Goal: Transaction & Acquisition: Purchase product/service

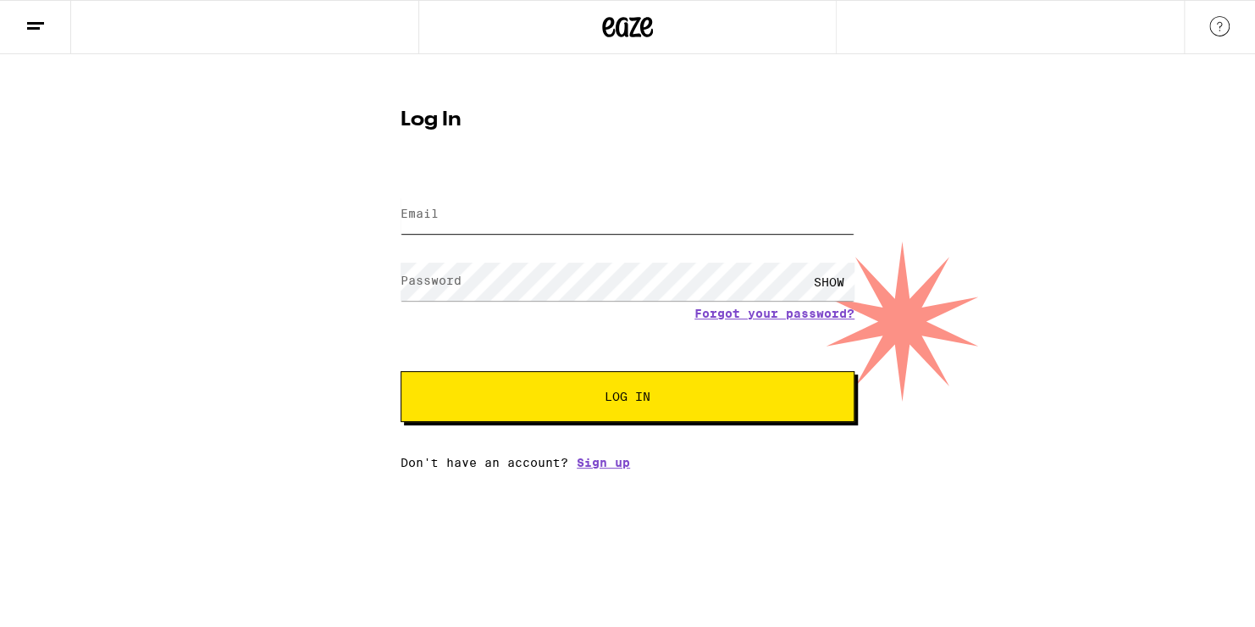
type input "[PERSON_NAME][EMAIL_ADDRESS][PERSON_NAME][PERSON_NAME][DOMAIN_NAME]"
click at [706, 399] on span "Log In" at bounding box center [627, 396] width 317 height 12
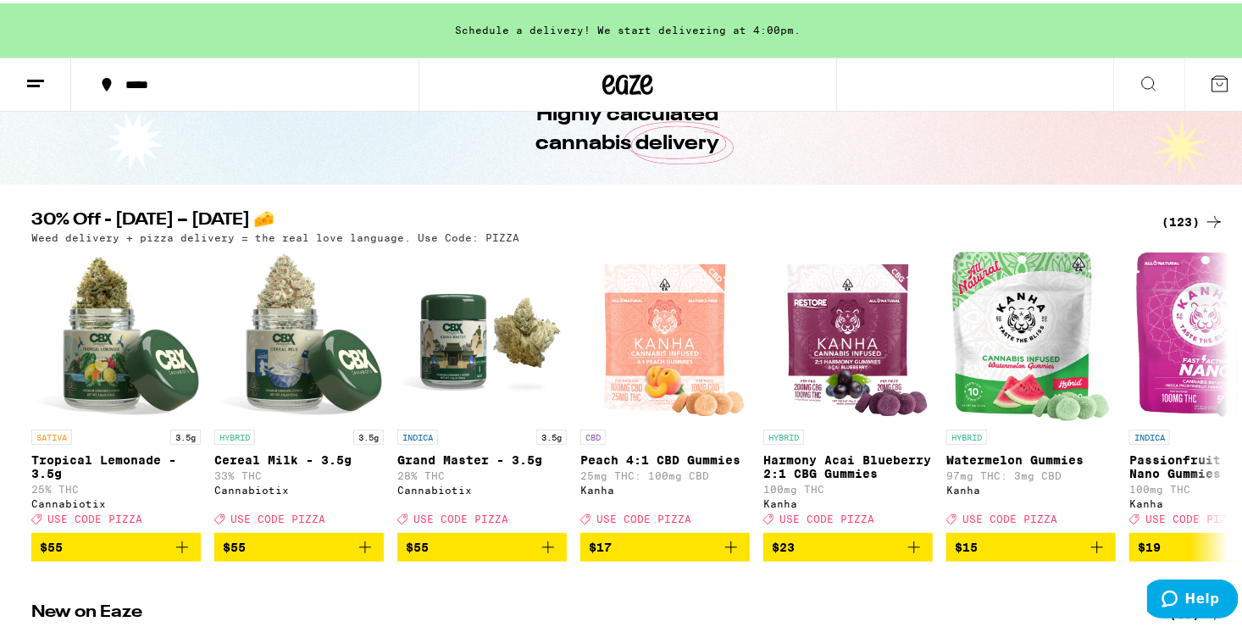
click at [1204, 213] on icon at bounding box center [1214, 218] width 20 height 20
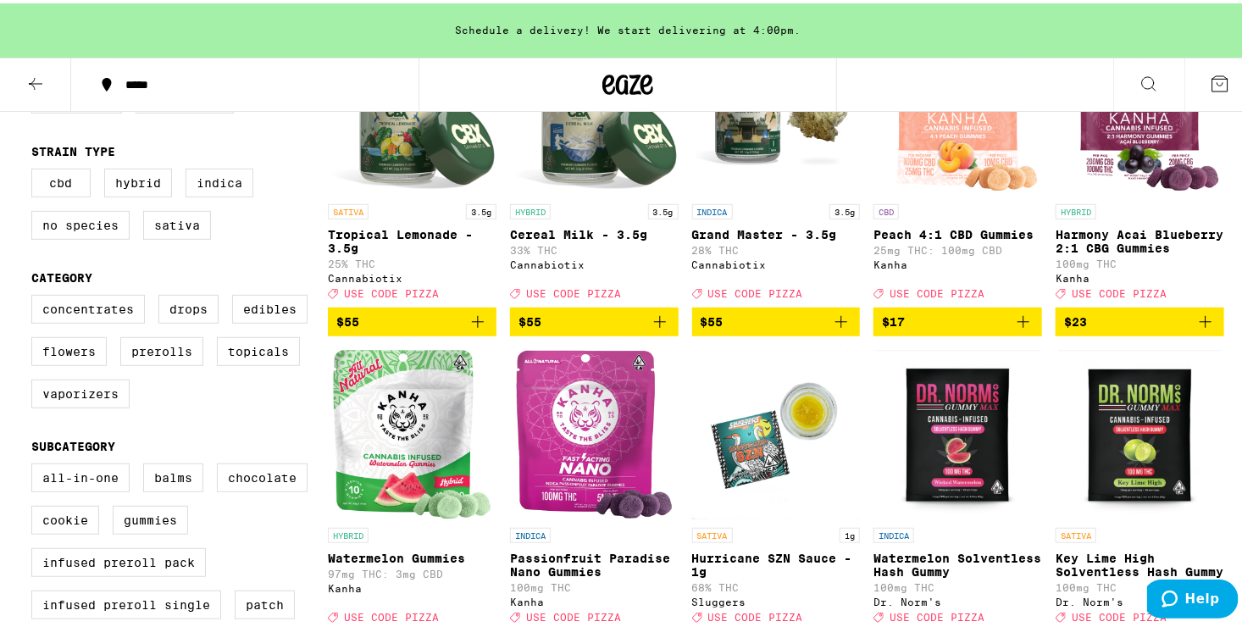
scroll to position [280, 0]
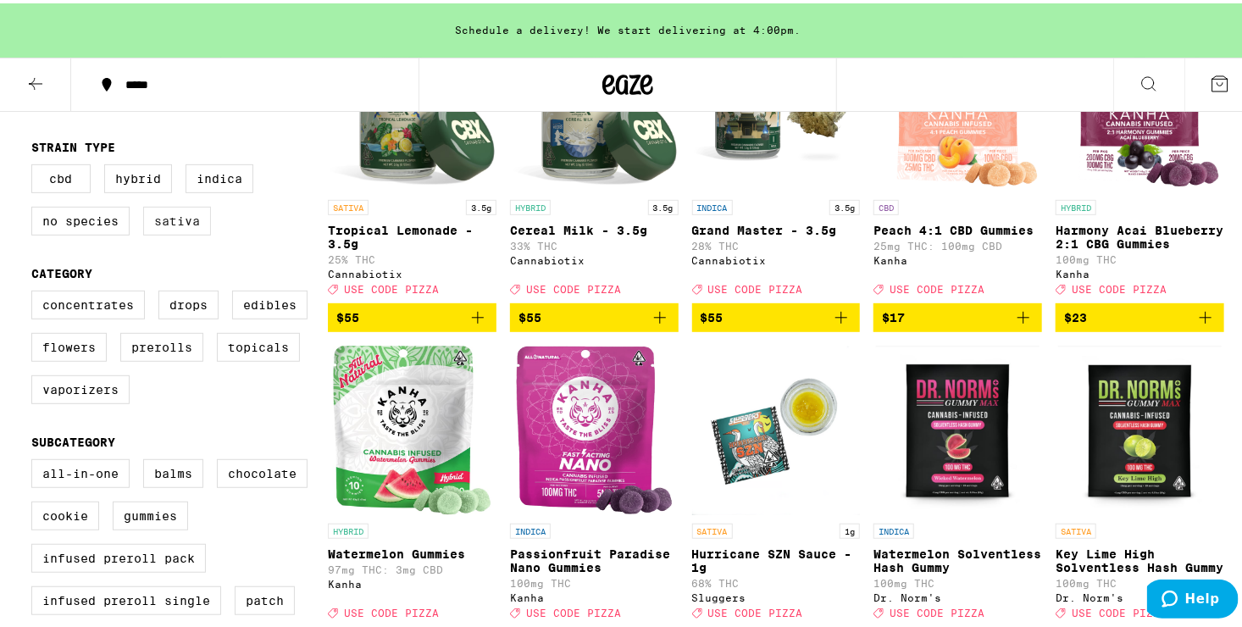
click at [186, 222] on label "Sativa" at bounding box center [177, 217] width 68 height 29
click at [36, 164] on input "Sativa" at bounding box center [35, 163] width 1 height 1
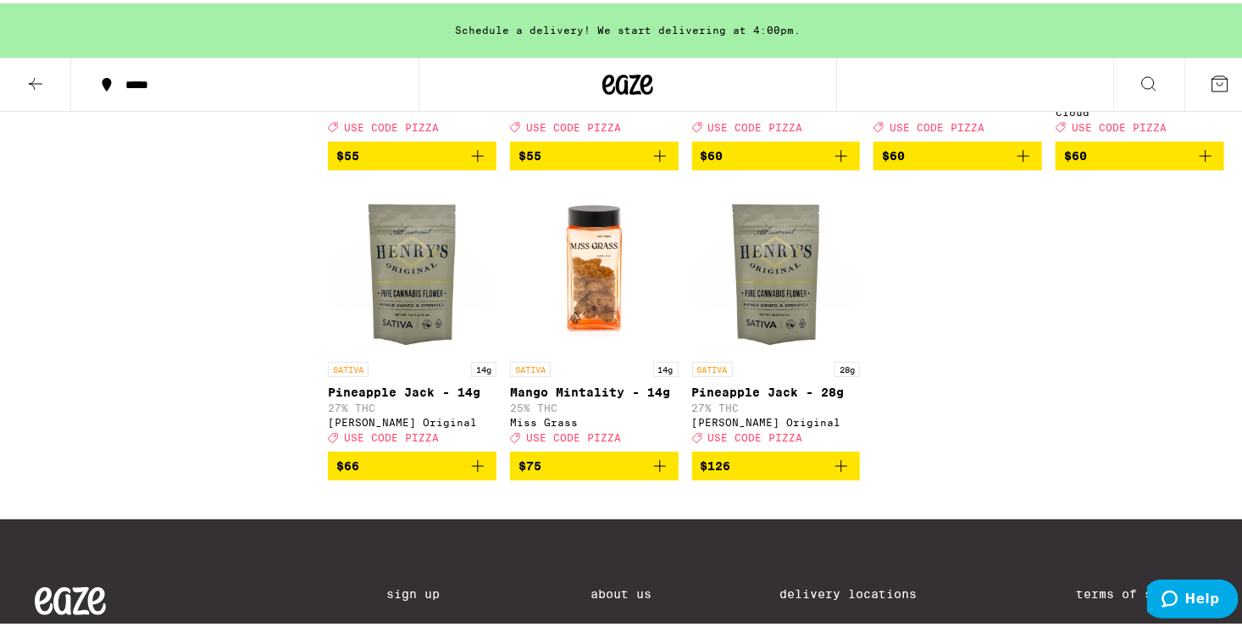
scroll to position [2386, 0]
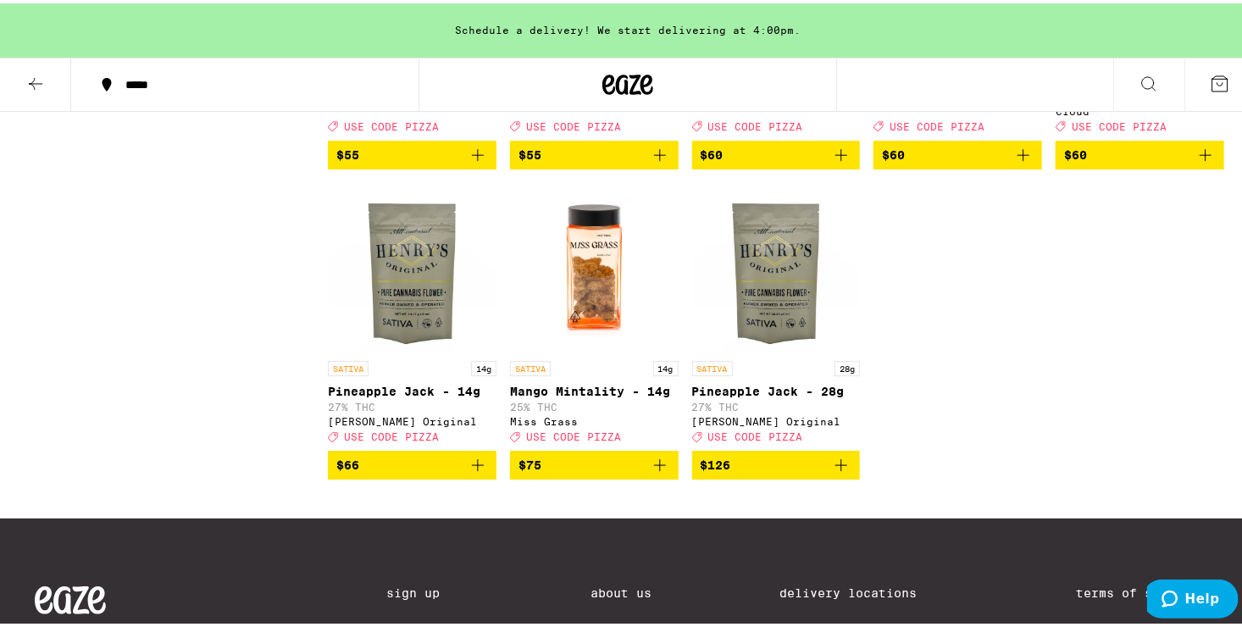
click at [473, 472] on icon "Add to bag" at bounding box center [478, 461] width 20 height 20
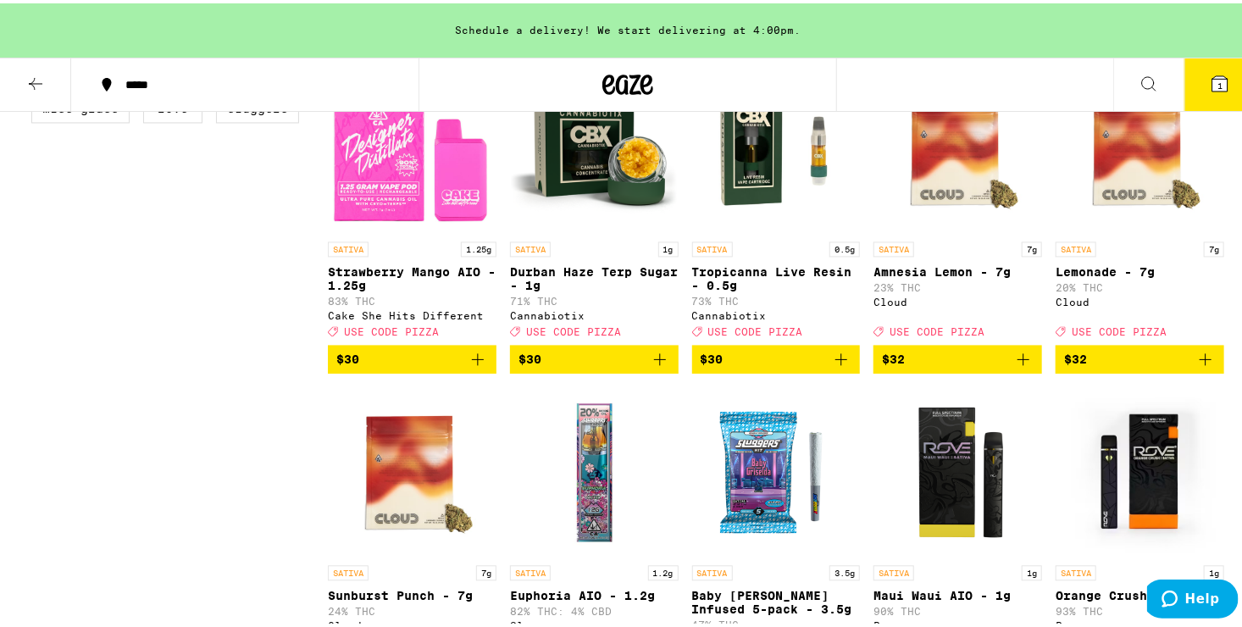
scroll to position [1538, 0]
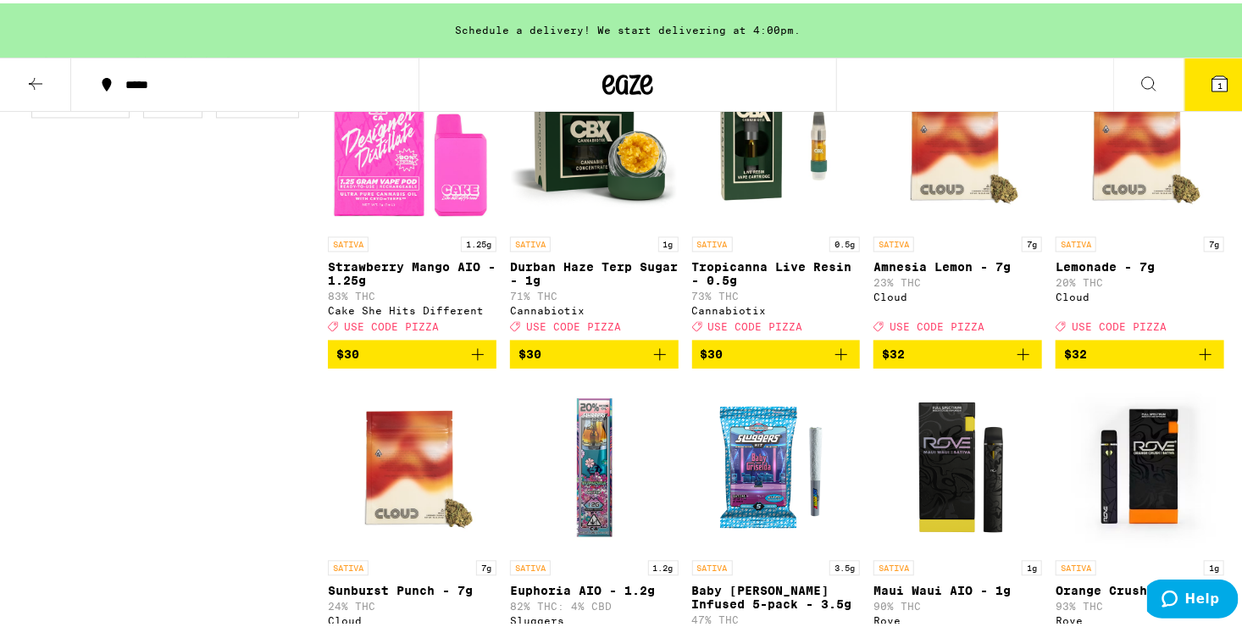
click at [475, 362] on icon "Add to bag" at bounding box center [478, 351] width 20 height 20
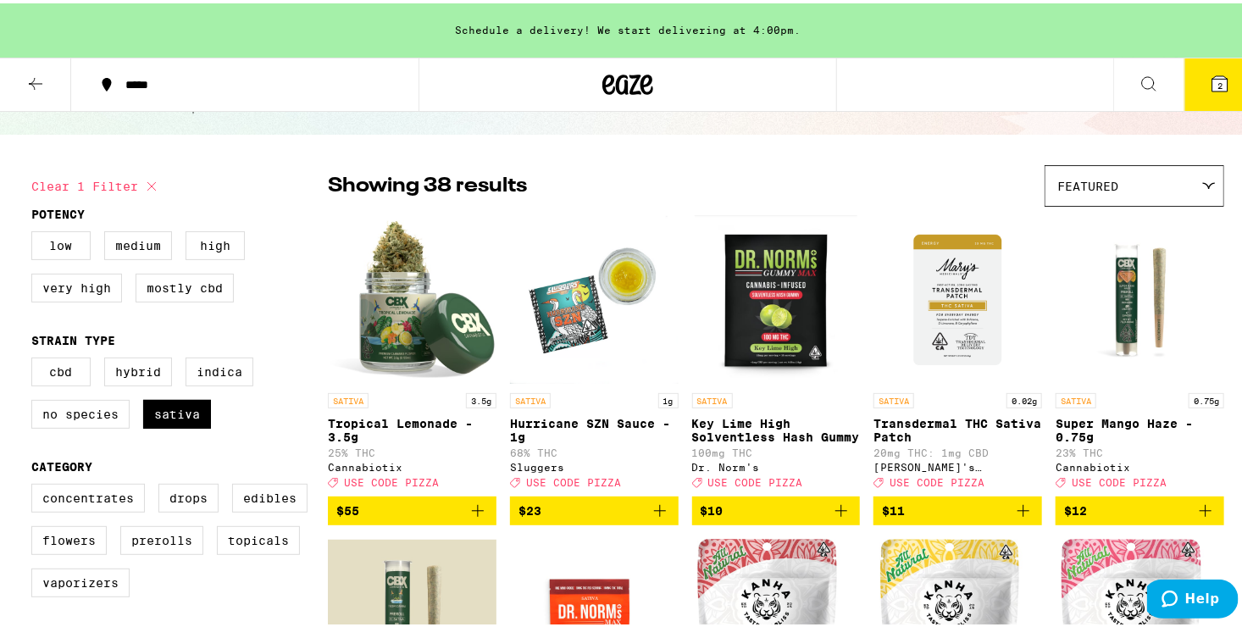
scroll to position [83, 0]
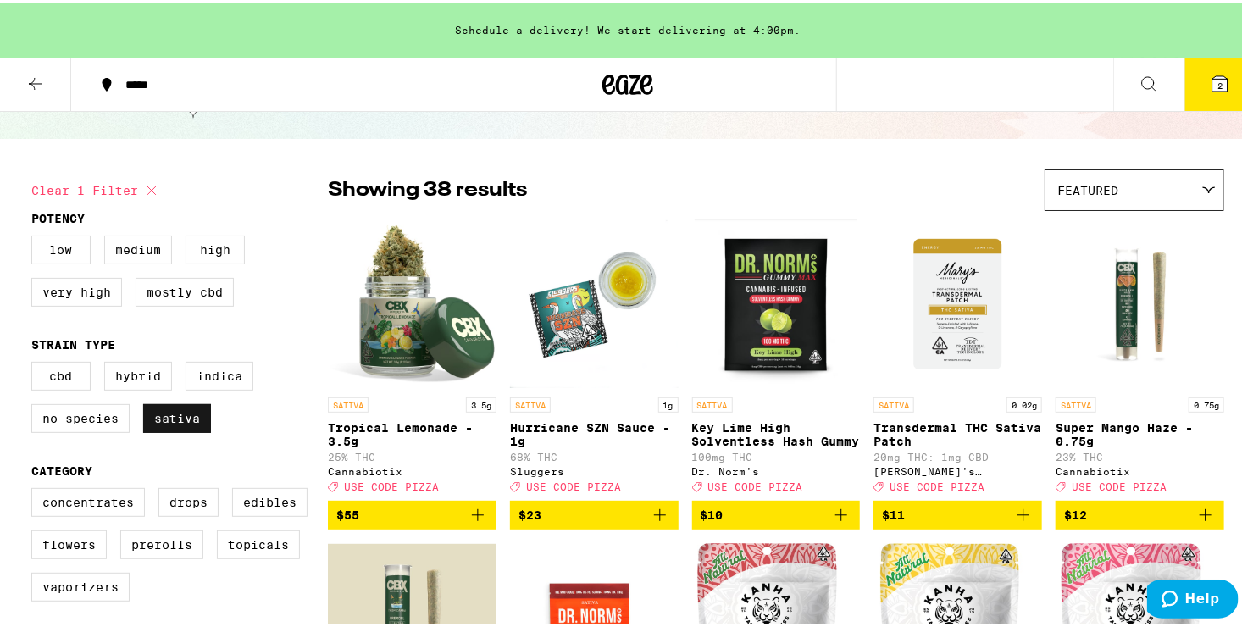
click at [167, 429] on label "Sativa" at bounding box center [177, 415] width 68 height 29
click at [36, 362] on input "Sativa" at bounding box center [35, 361] width 1 height 1
checkbox input "false"
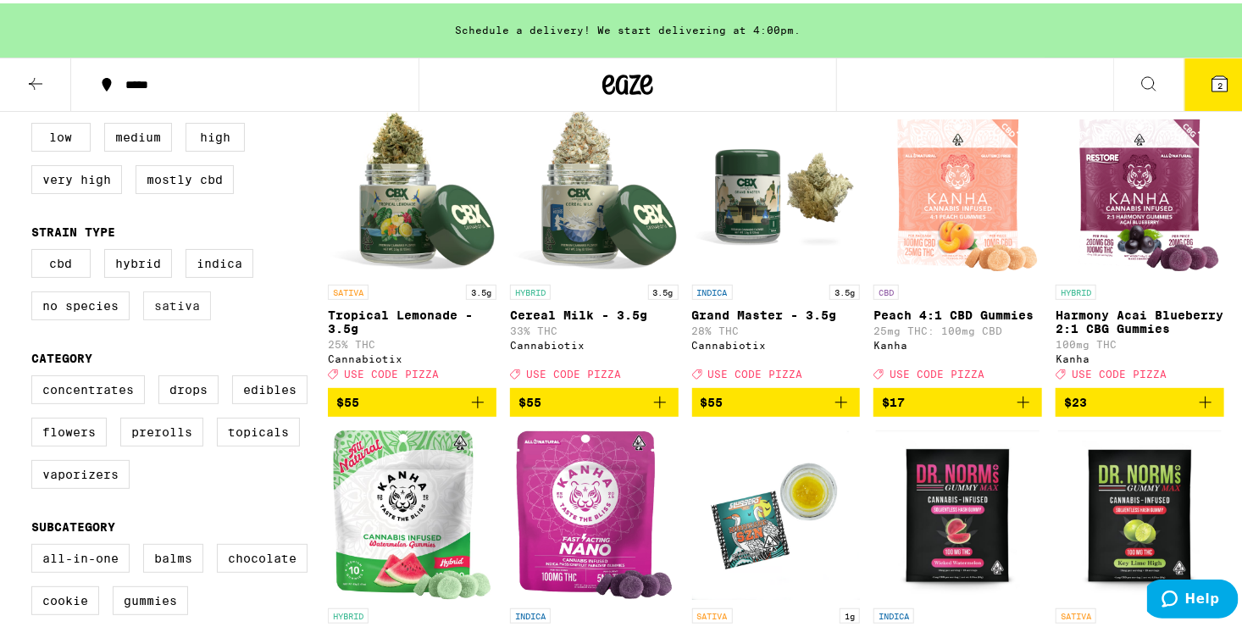
scroll to position [197, 0]
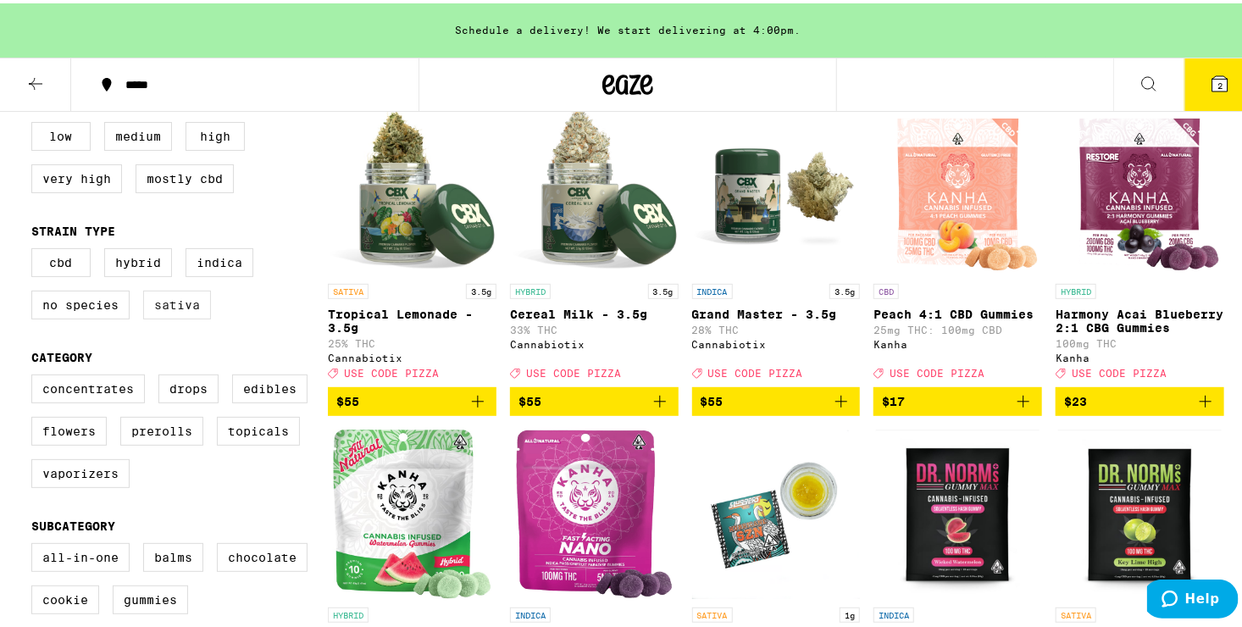
click at [167, 432] on label "Prerolls" at bounding box center [161, 427] width 83 height 29
click at [36, 374] on input "Prerolls" at bounding box center [35, 374] width 1 height 1
checkbox input "true"
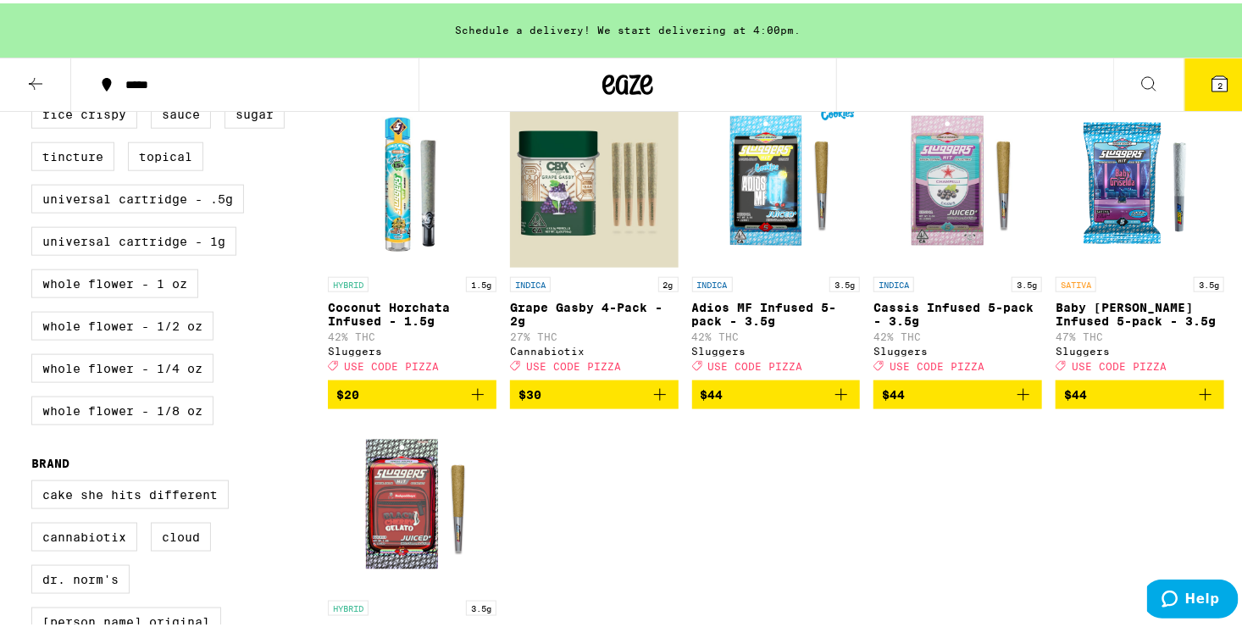
scroll to position [850, 0]
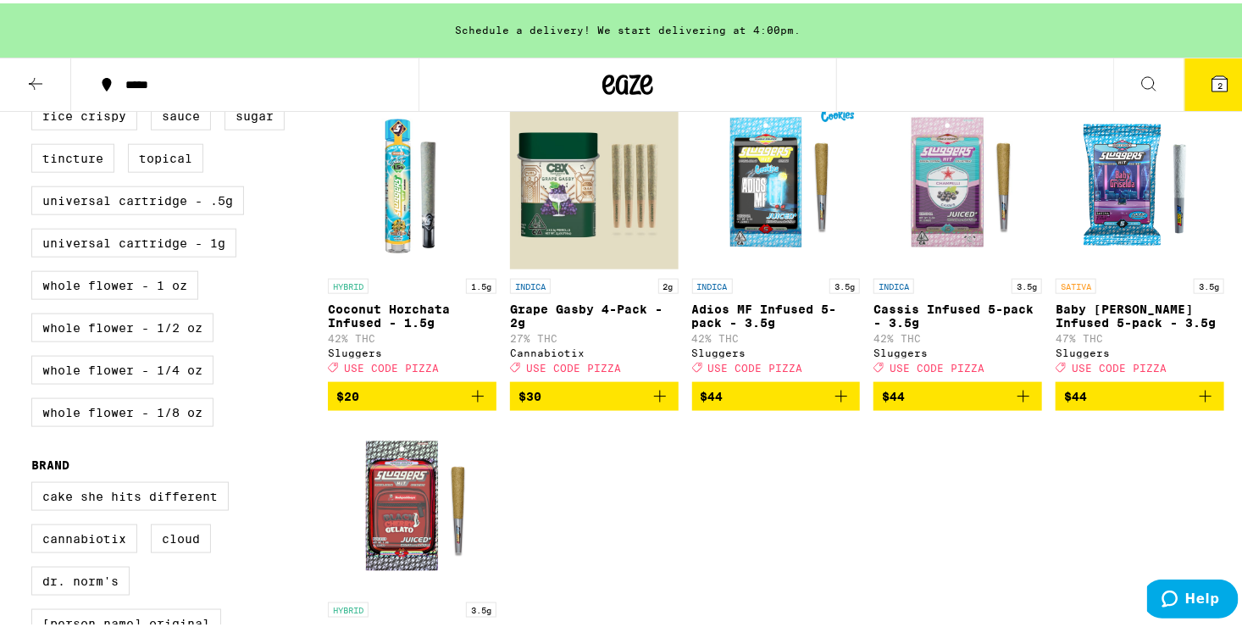
click at [1197, 403] on icon "Add to bag" at bounding box center [1205, 393] width 20 height 20
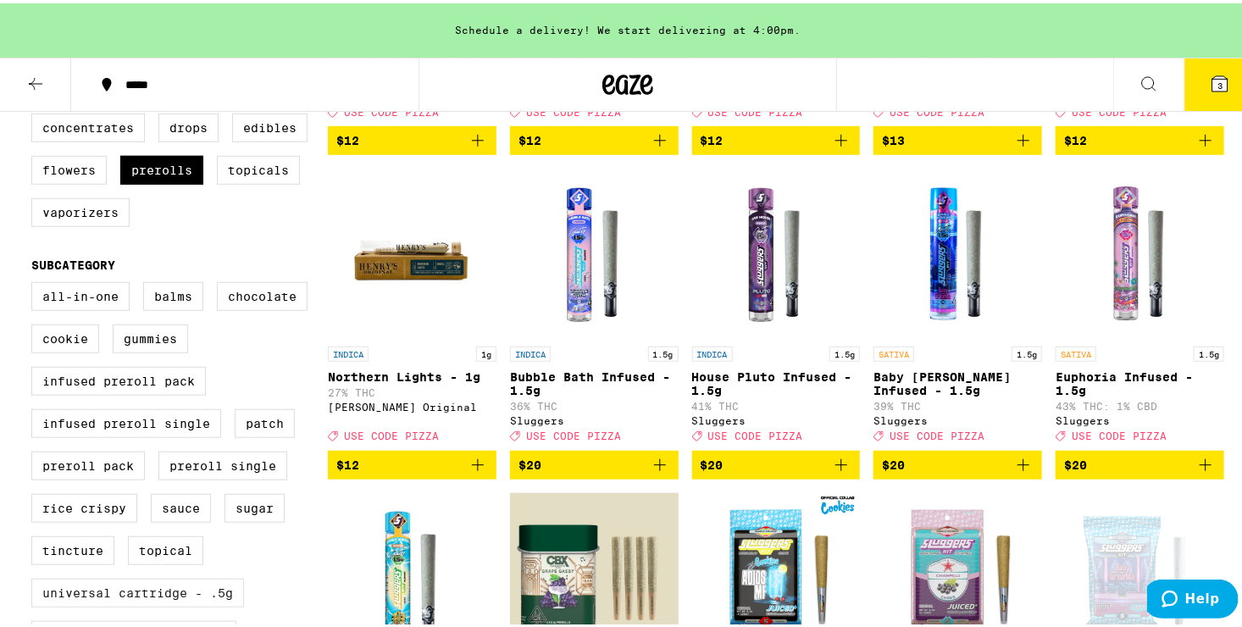
scroll to position [197, 0]
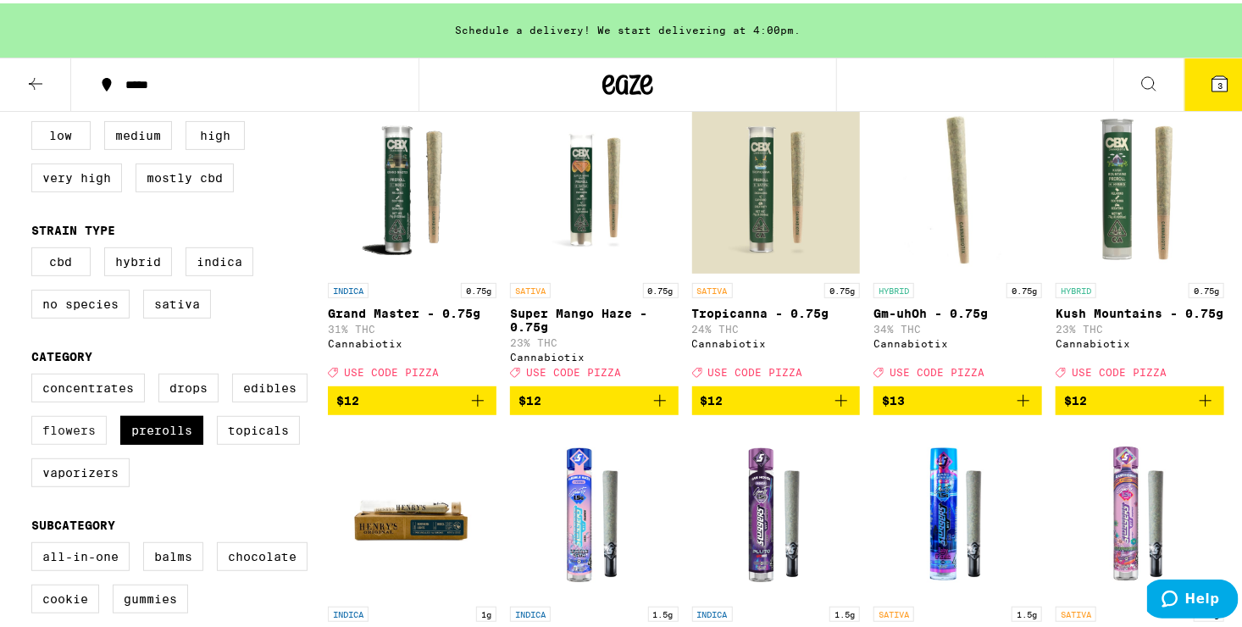
click at [60, 441] on label "Flowers" at bounding box center [68, 427] width 75 height 29
click at [36, 374] on input "Flowers" at bounding box center [35, 373] width 1 height 1
checkbox input "true"
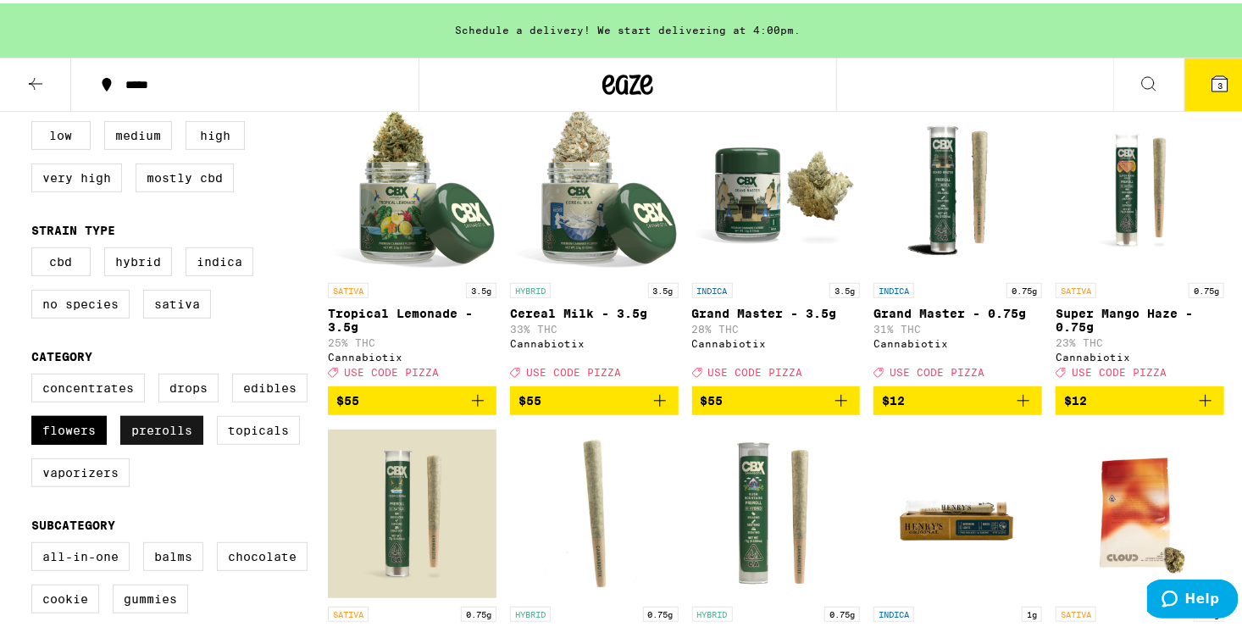
click at [172, 440] on label "Prerolls" at bounding box center [161, 427] width 83 height 29
click at [36, 374] on input "Prerolls" at bounding box center [35, 373] width 1 height 1
checkbox input "false"
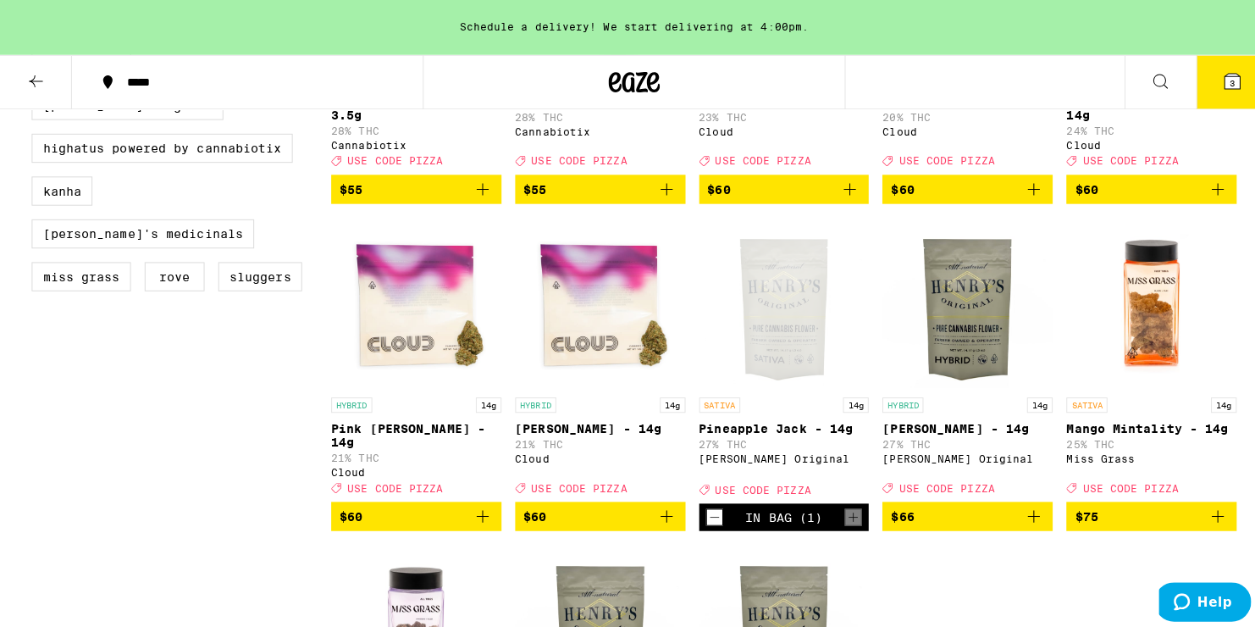
scroll to position [1365, 0]
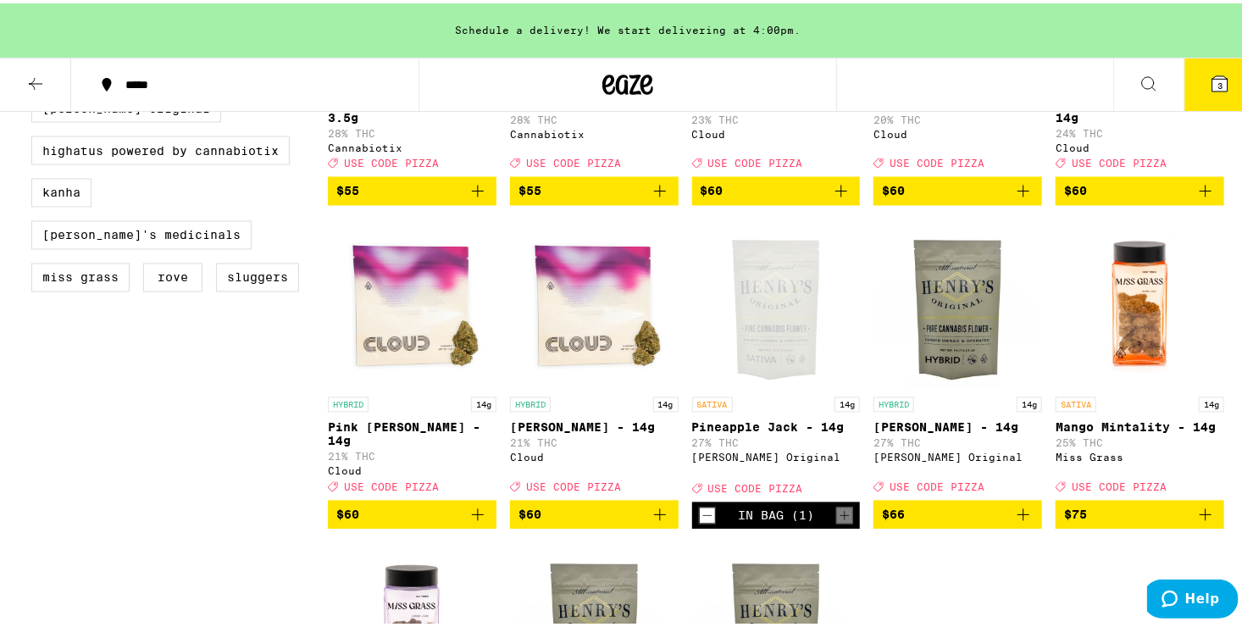
click at [1183, 198] on span "$60" at bounding box center [1140, 188] width 152 height 20
click at [1207, 91] on button "4" at bounding box center [1219, 81] width 71 height 53
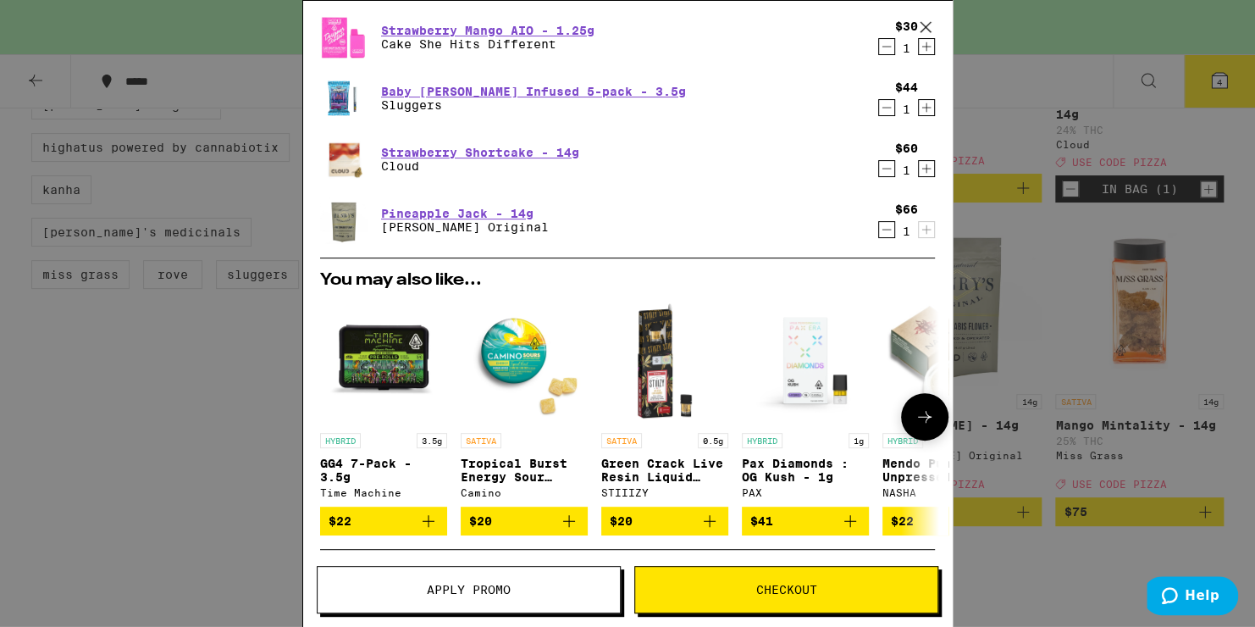
scroll to position [315, 0]
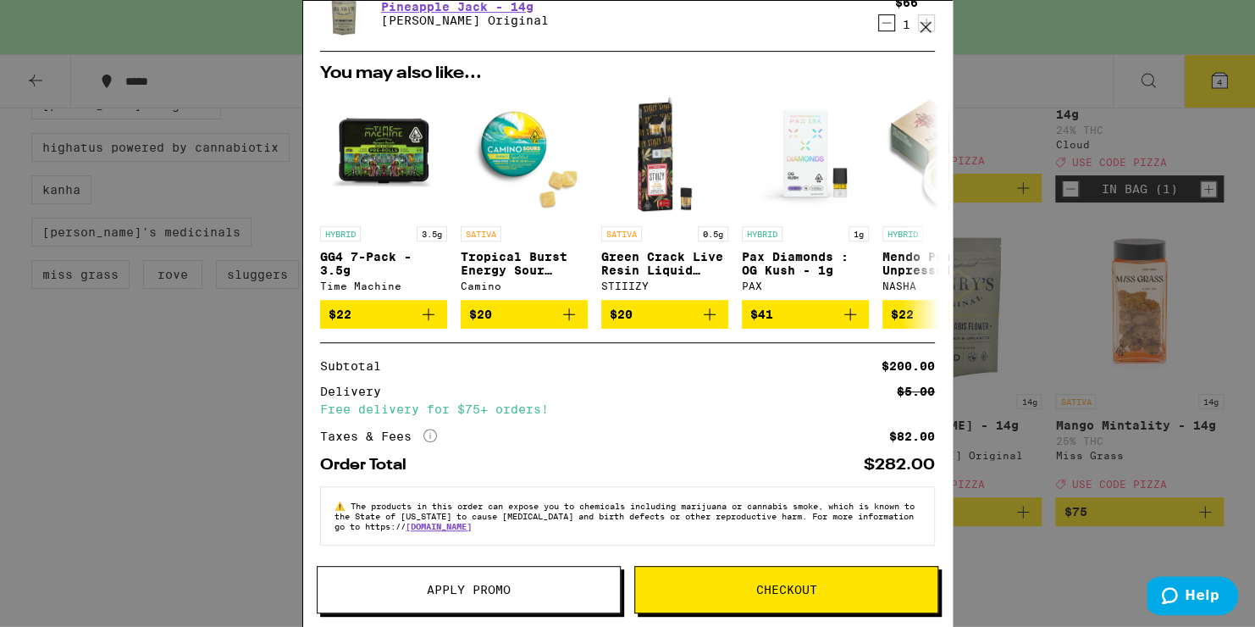
click at [543, 587] on span "Apply Promo" at bounding box center [469, 590] width 302 height 12
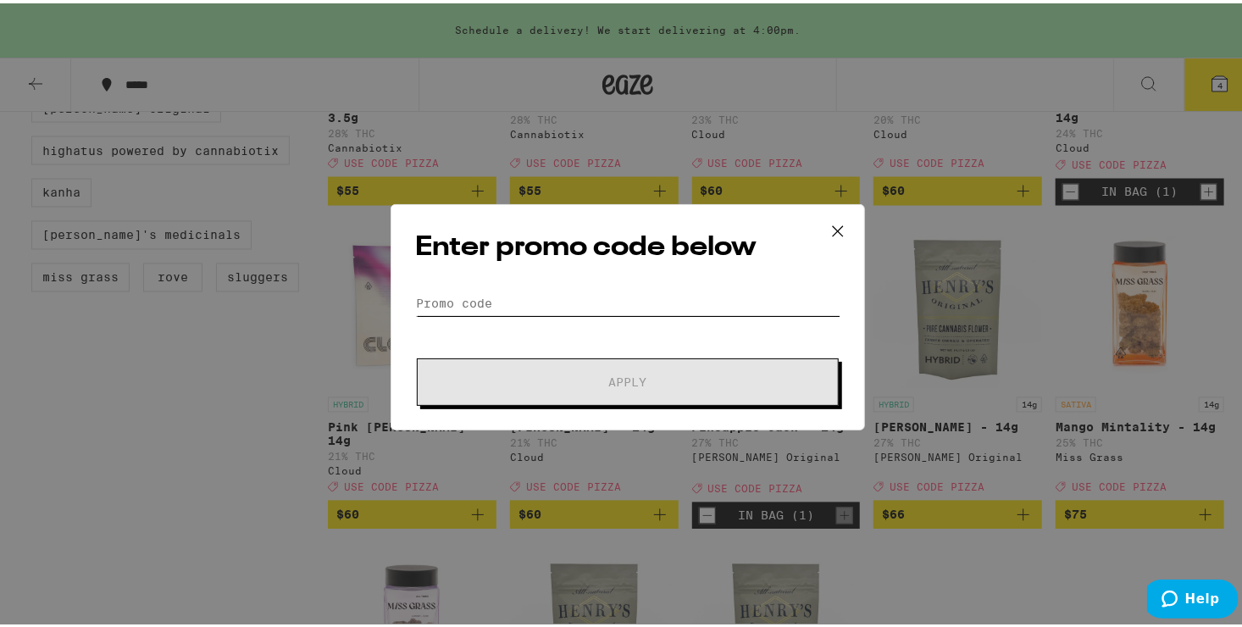
click at [516, 298] on input "Promo Code" at bounding box center [627, 299] width 425 height 25
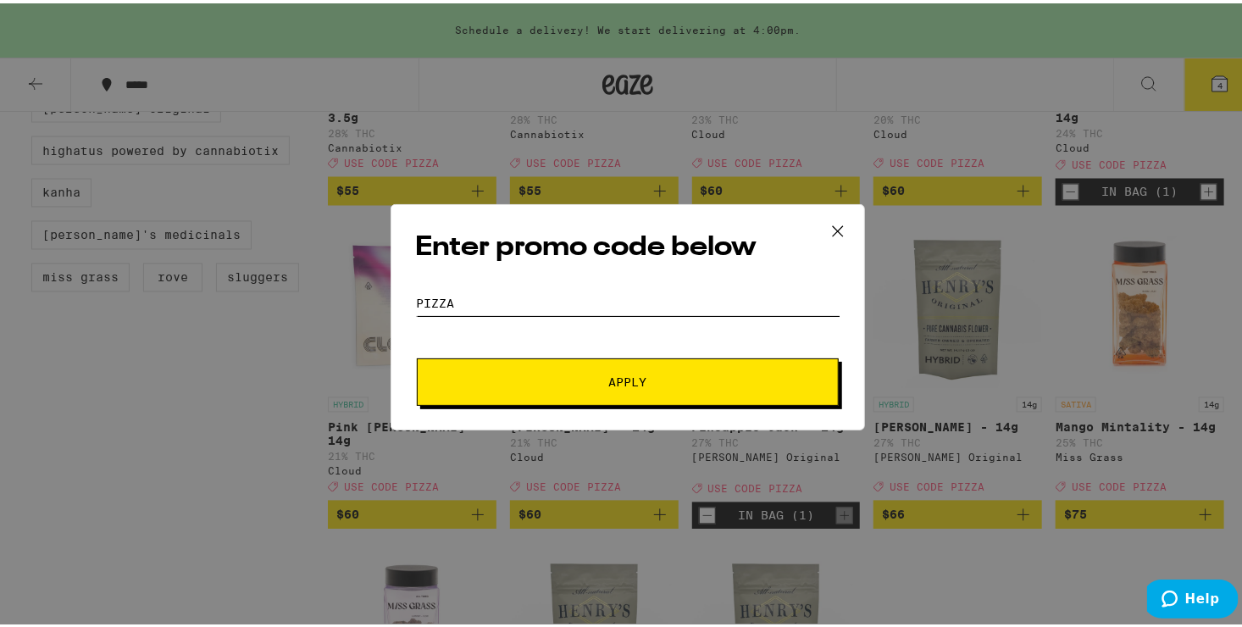
type input "pizza"
click at [504, 386] on button "Apply" at bounding box center [628, 378] width 422 height 47
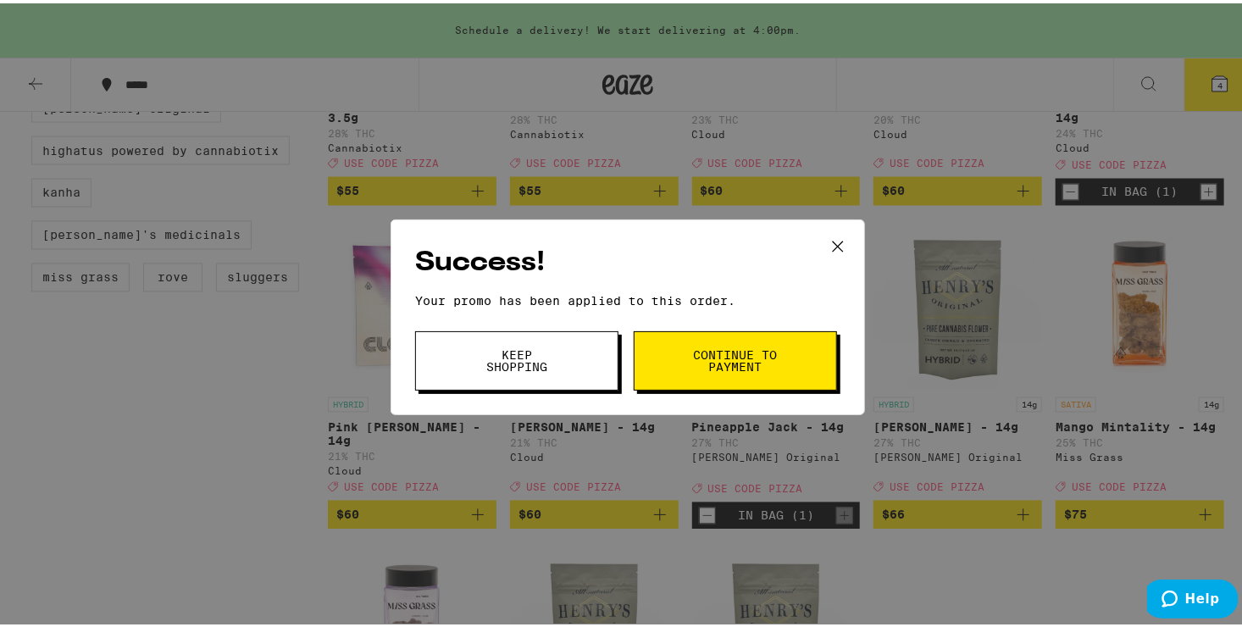
click at [529, 369] on span "Keep Shopping" at bounding box center [516, 358] width 86 height 24
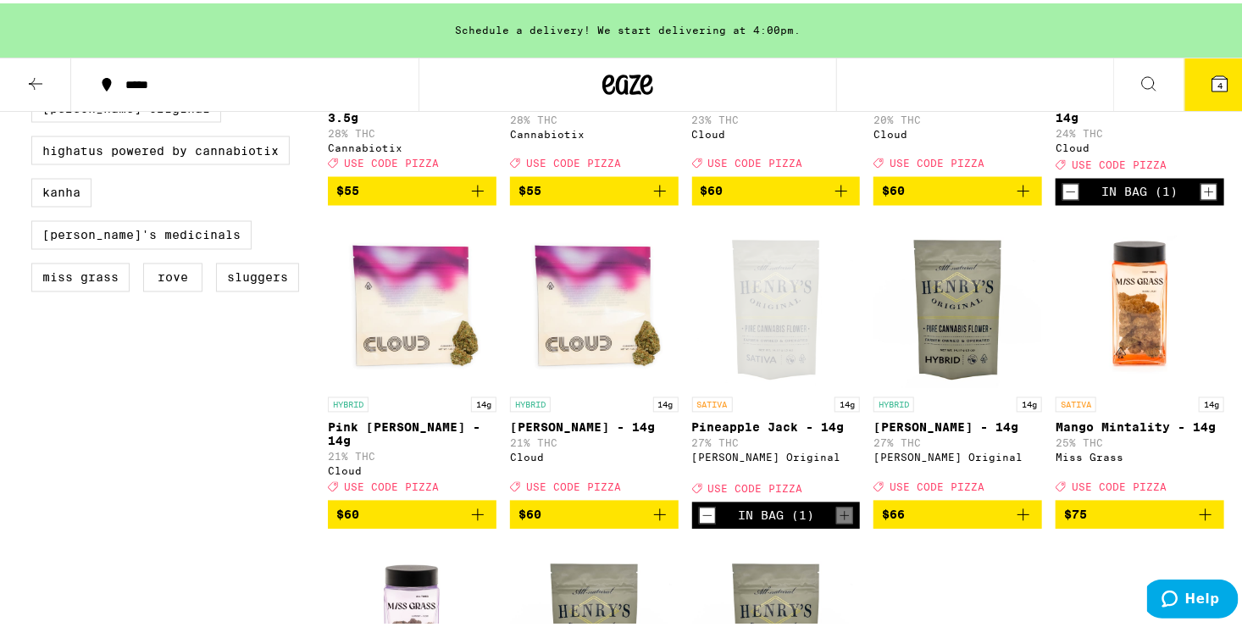
click at [1210, 88] on icon at bounding box center [1220, 80] width 20 height 20
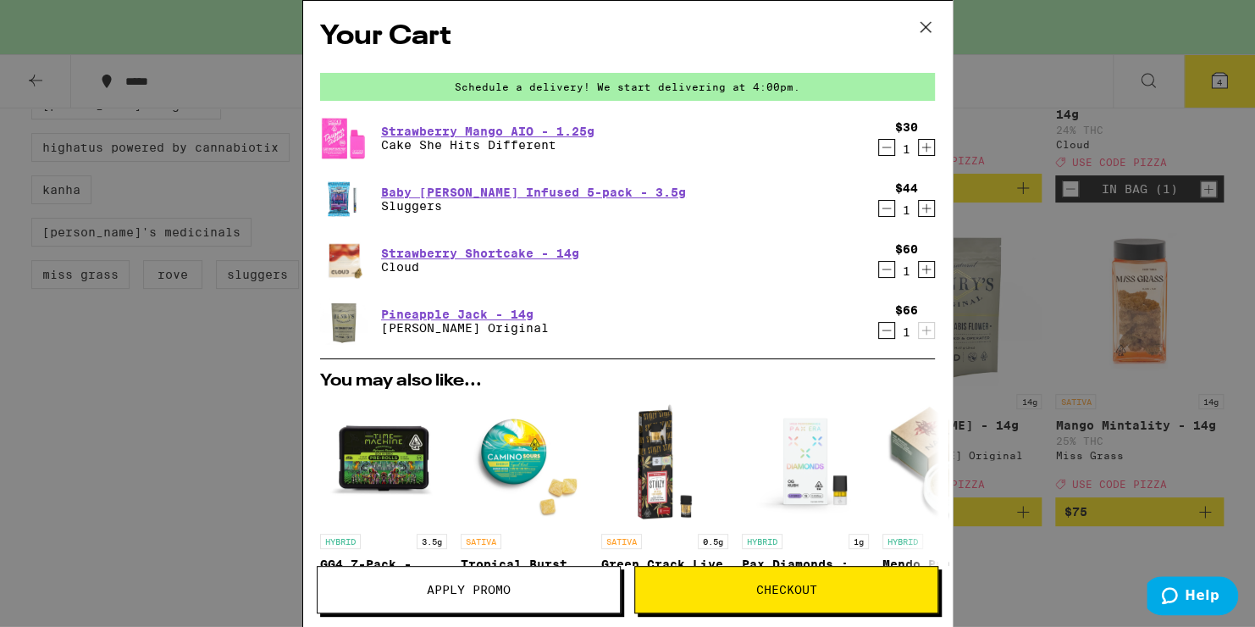
click at [879, 207] on icon "Decrement" at bounding box center [886, 208] width 15 height 20
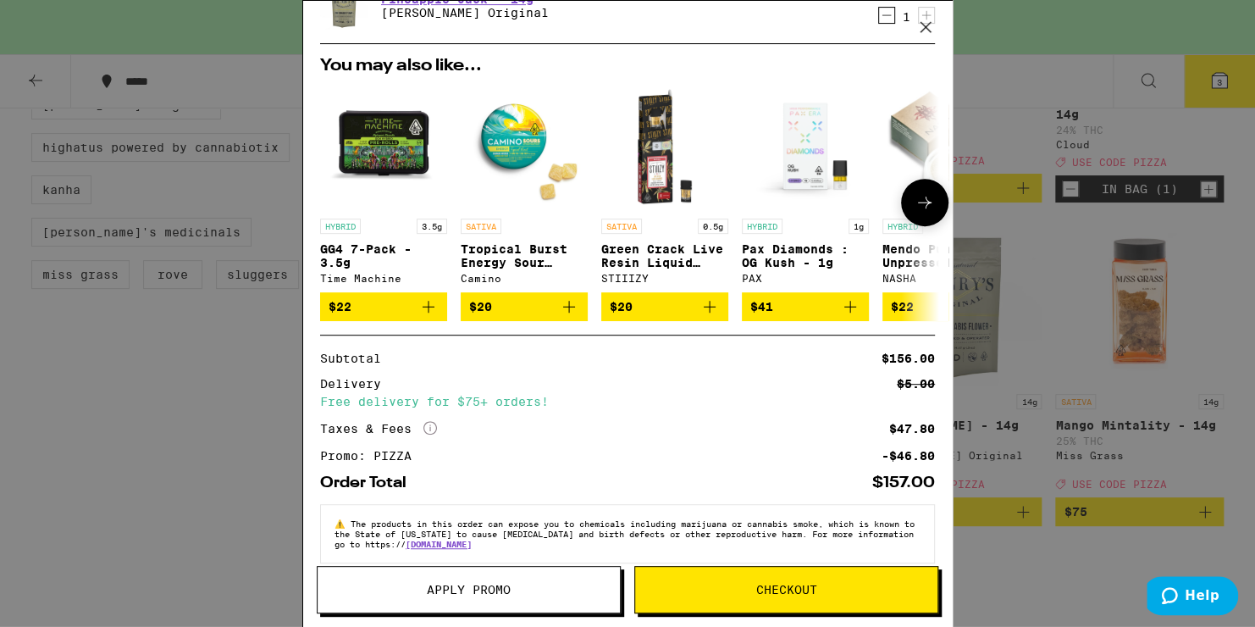
scroll to position [280, 0]
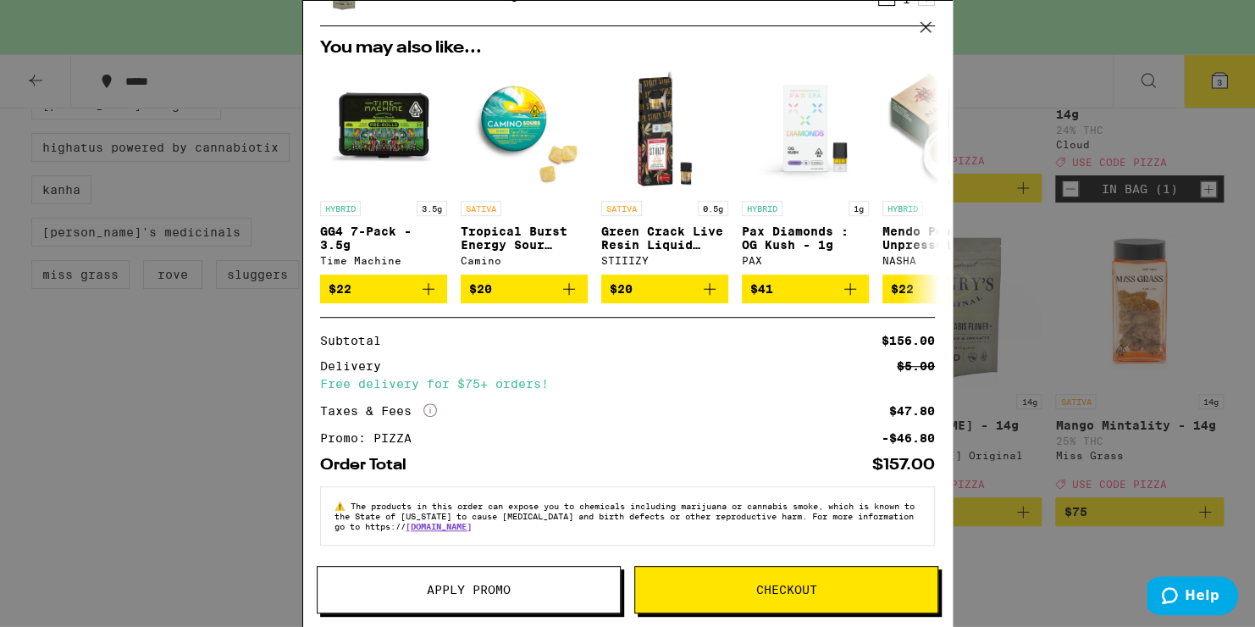
click at [662, 590] on span "Checkout" at bounding box center [786, 590] width 302 height 12
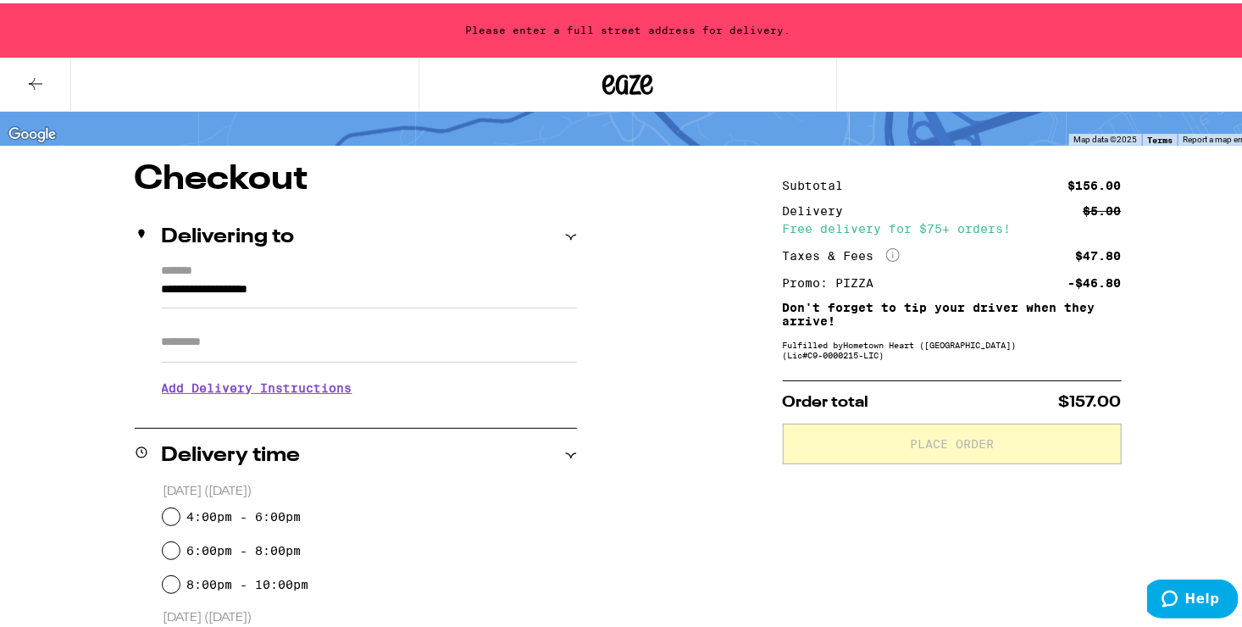
scroll to position [125, 0]
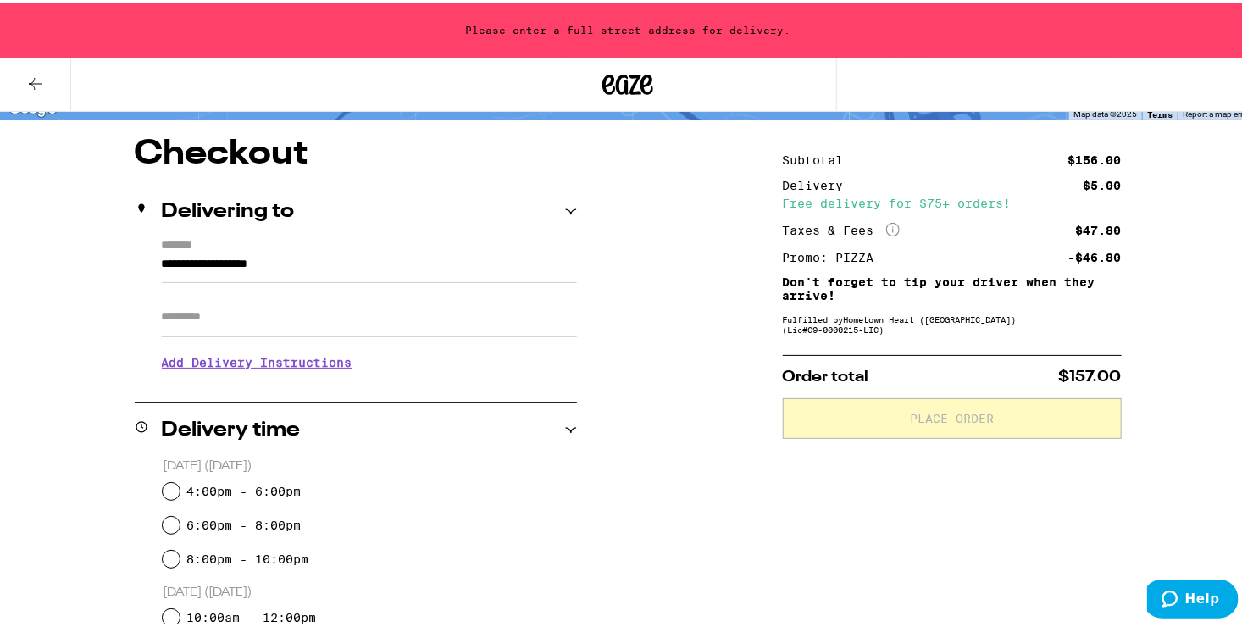
click at [222, 252] on input "**********" at bounding box center [369, 265] width 415 height 29
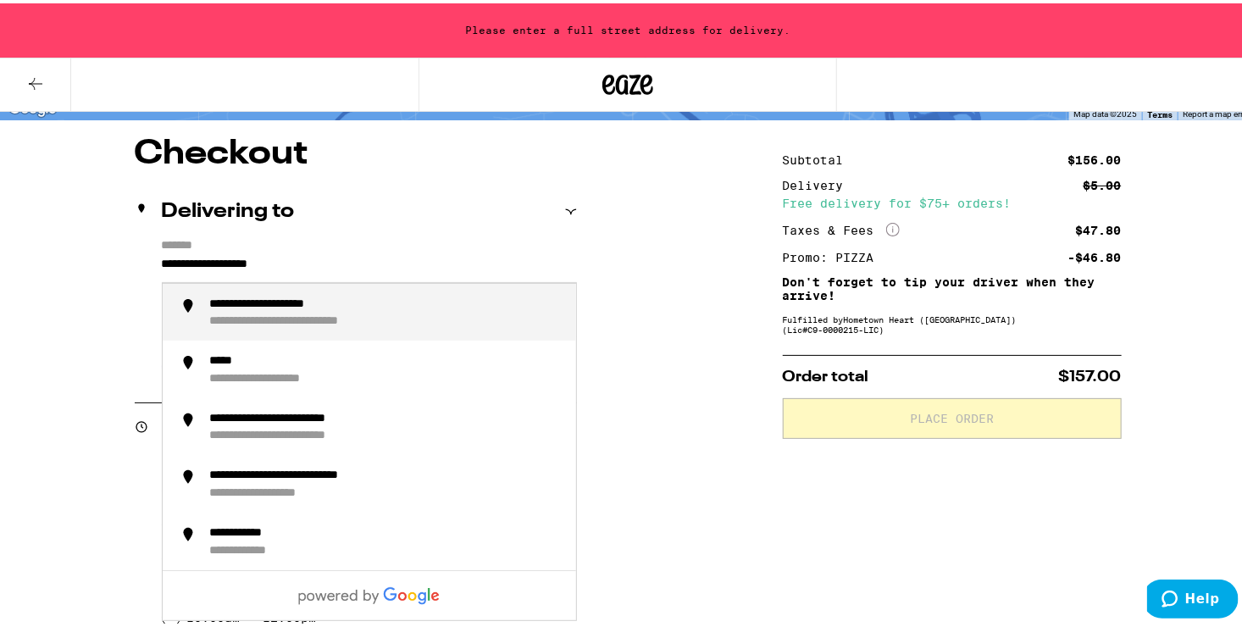
click at [222, 252] on input "**********" at bounding box center [369, 265] width 415 height 29
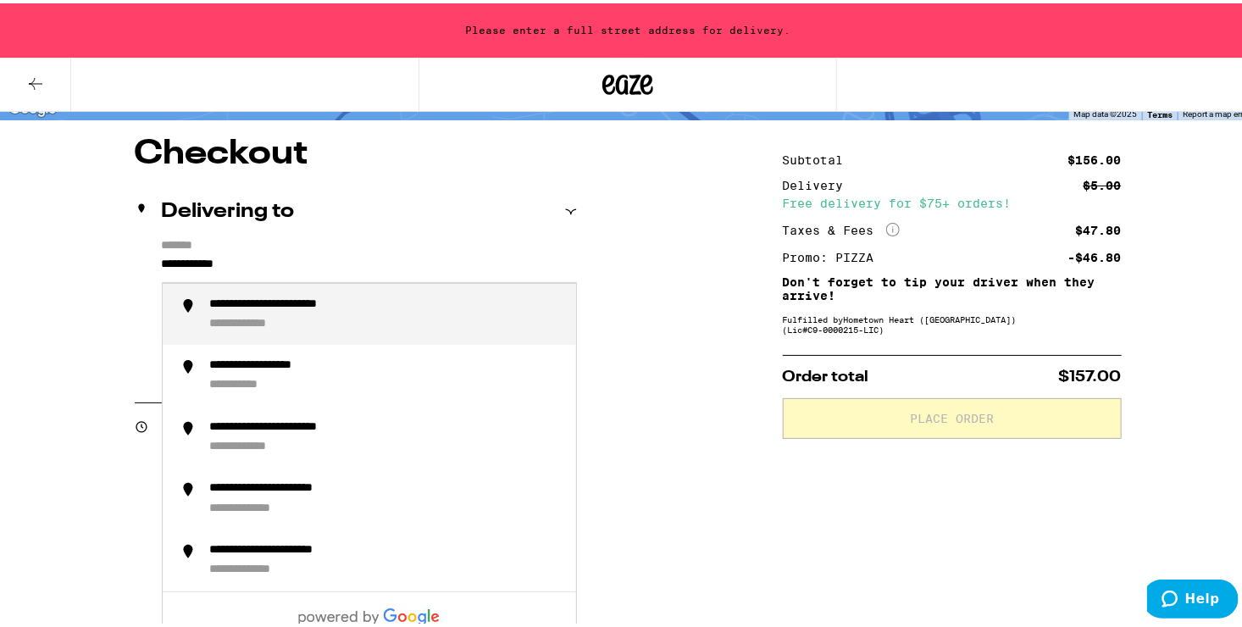
click at [243, 320] on div "**********" at bounding box center [260, 320] width 100 height 15
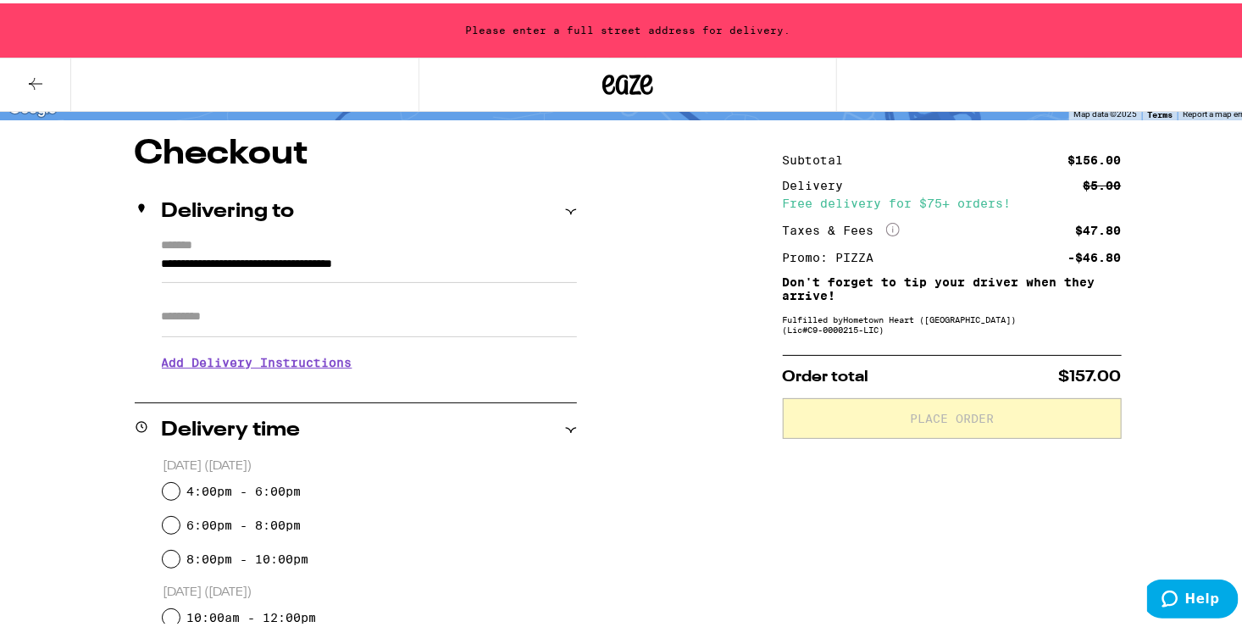
type input "**********"
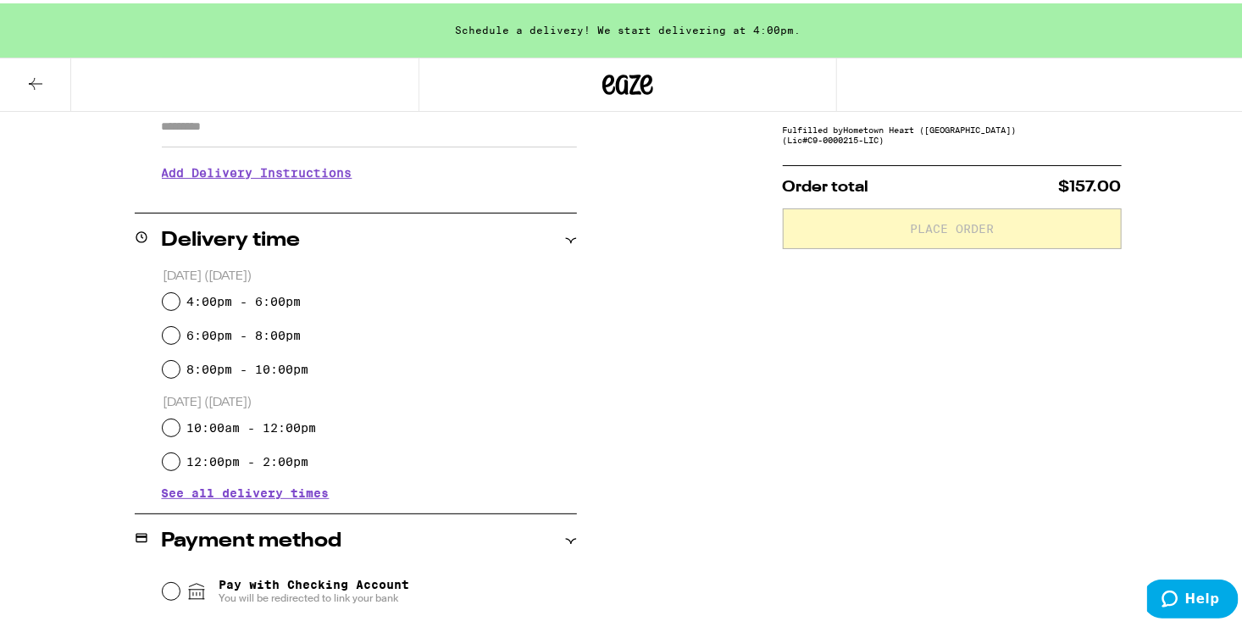
scroll to position [317, 0]
click at [167, 291] on input "4:00pm - 6:00pm" at bounding box center [171, 296] width 17 height 17
radio input "true"
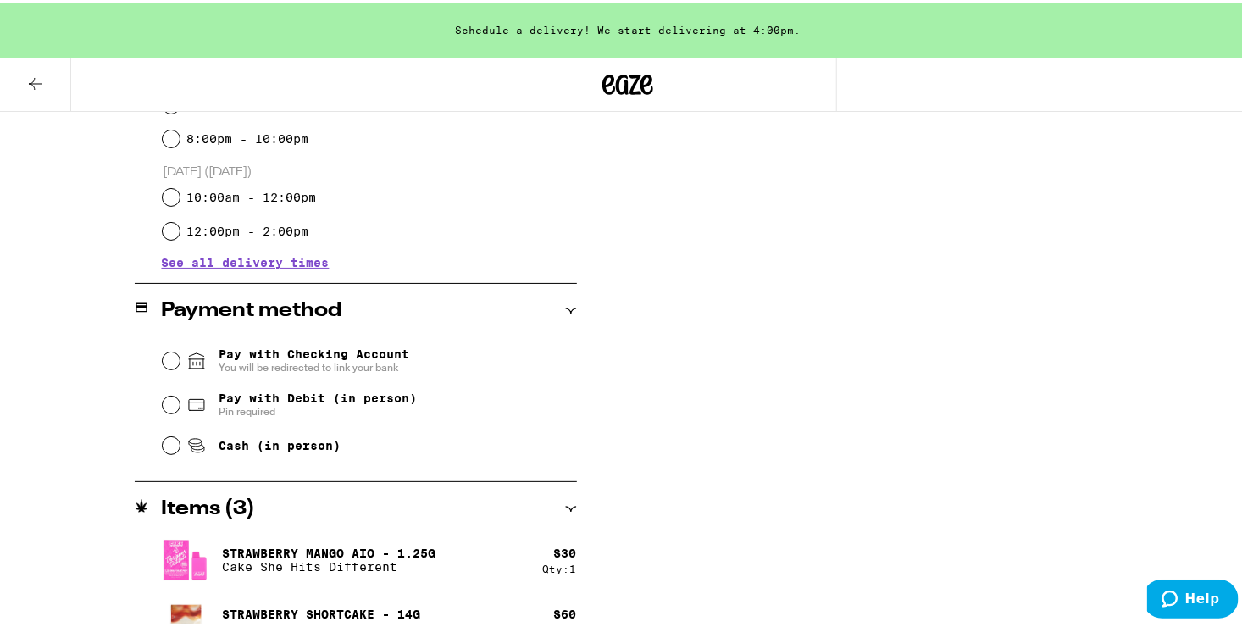
scroll to position [634, 0]
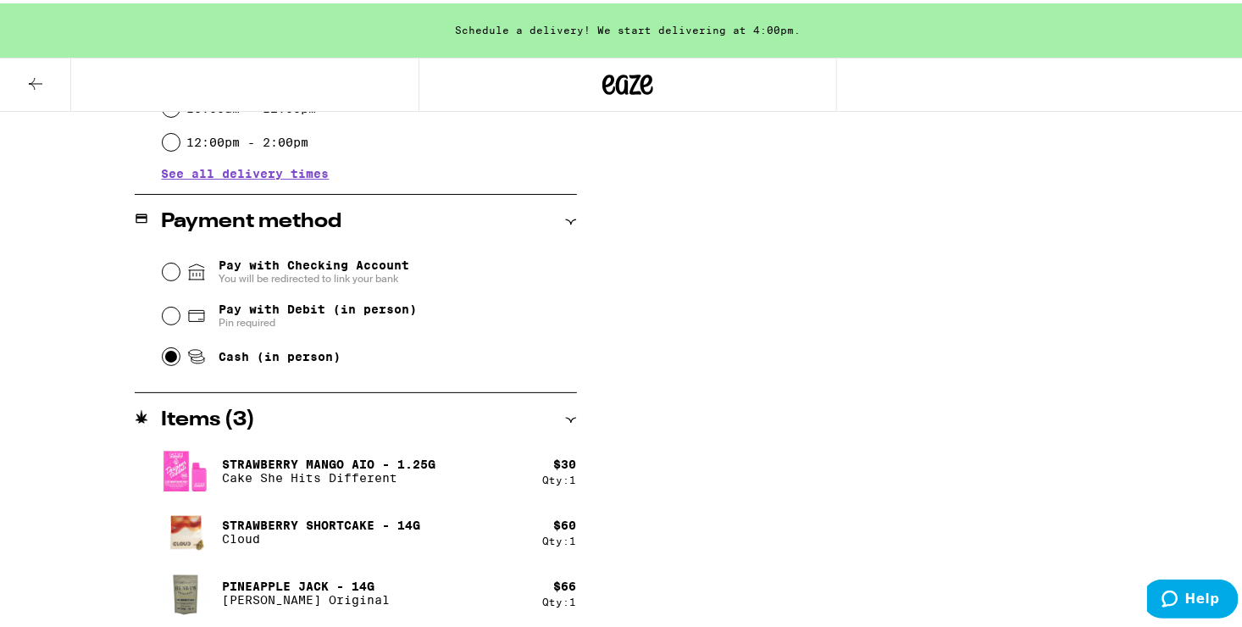
click at [163, 359] on input "Cash (in person)" at bounding box center [171, 353] width 17 height 17
radio input "true"
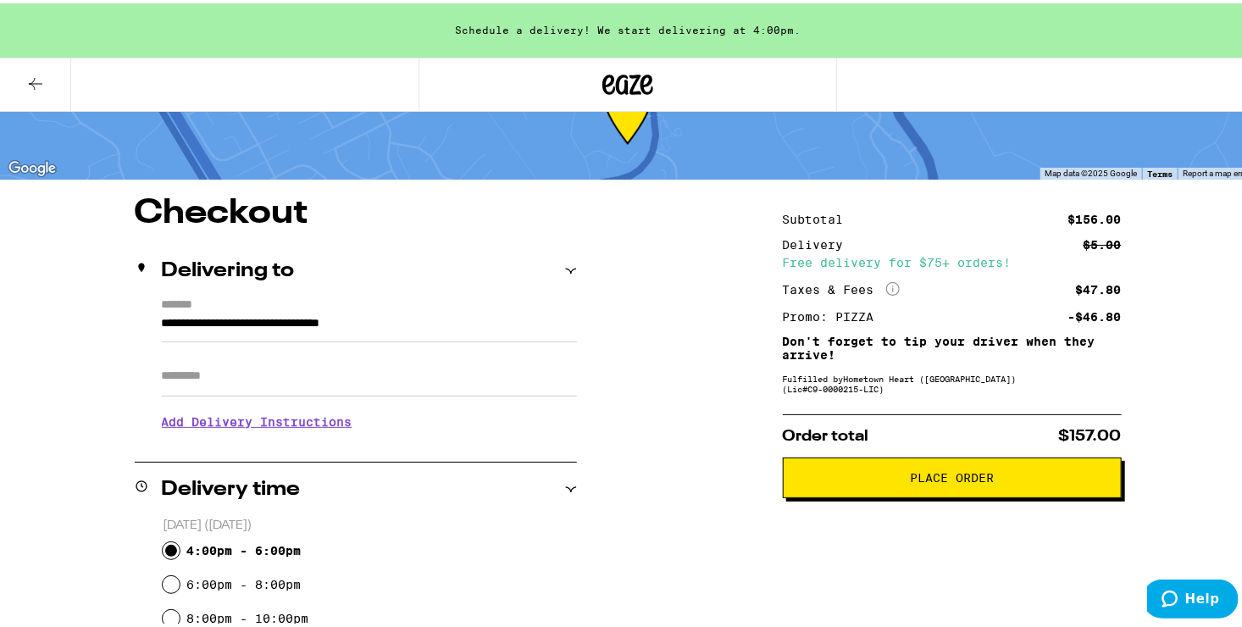
scroll to position [64, 0]
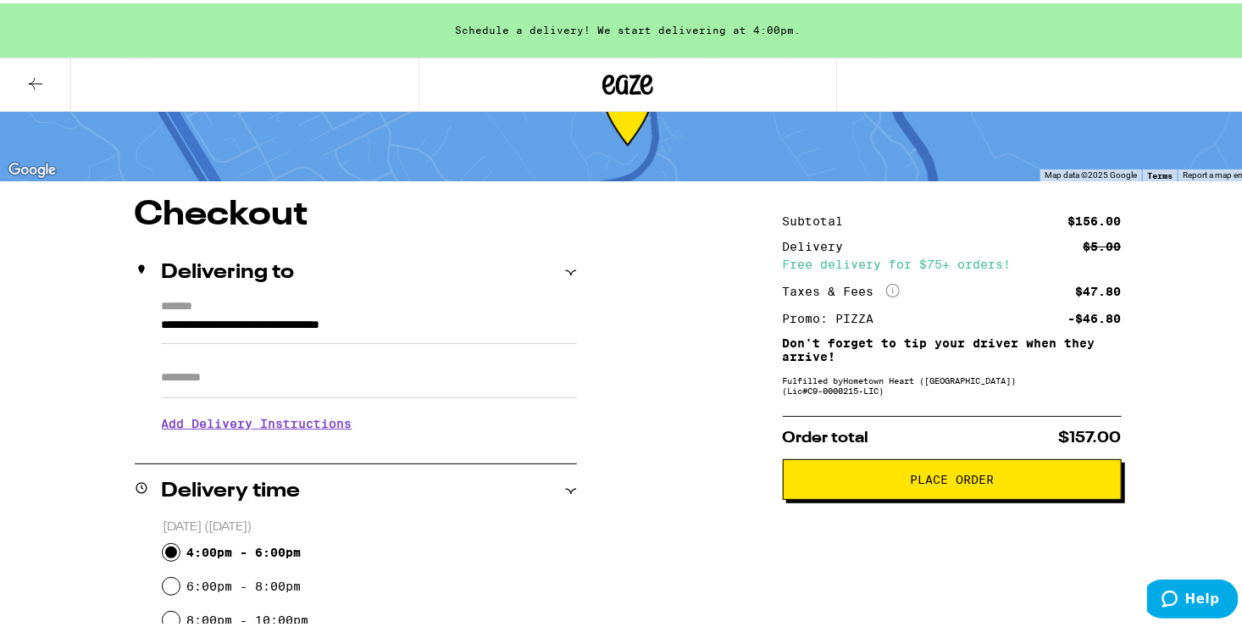
click at [255, 424] on h3 "Add Delivery Instructions" at bounding box center [369, 420] width 415 height 39
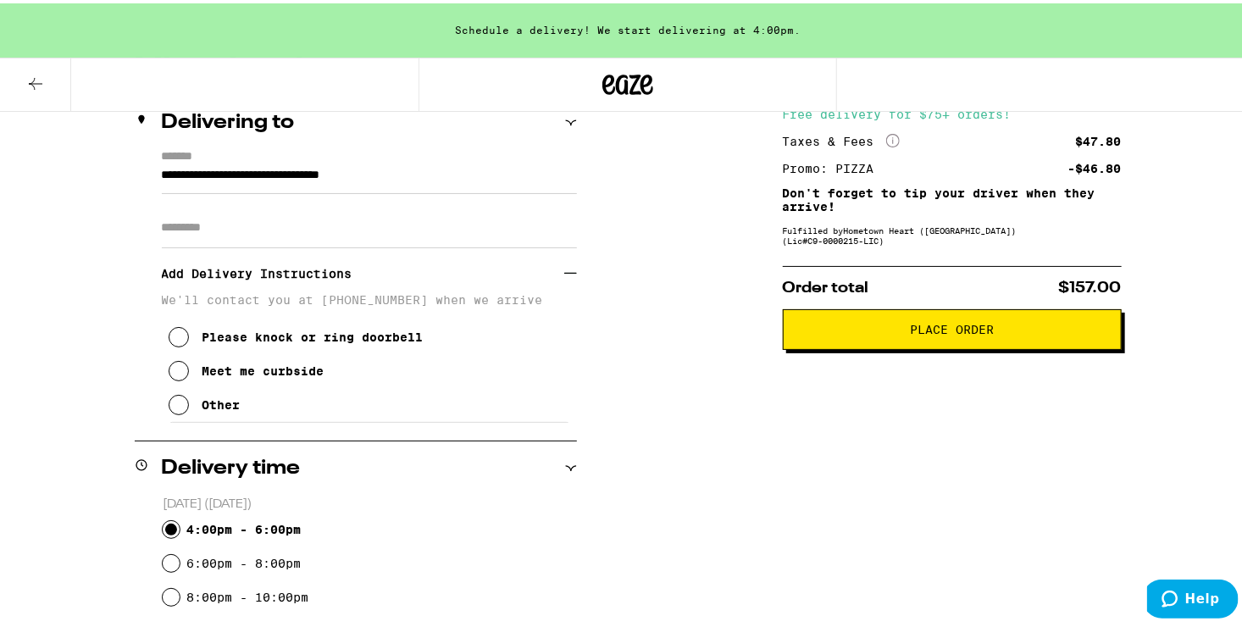
scroll to position [215, 0]
click at [187, 407] on button "Other" at bounding box center [205, 401] width 72 height 34
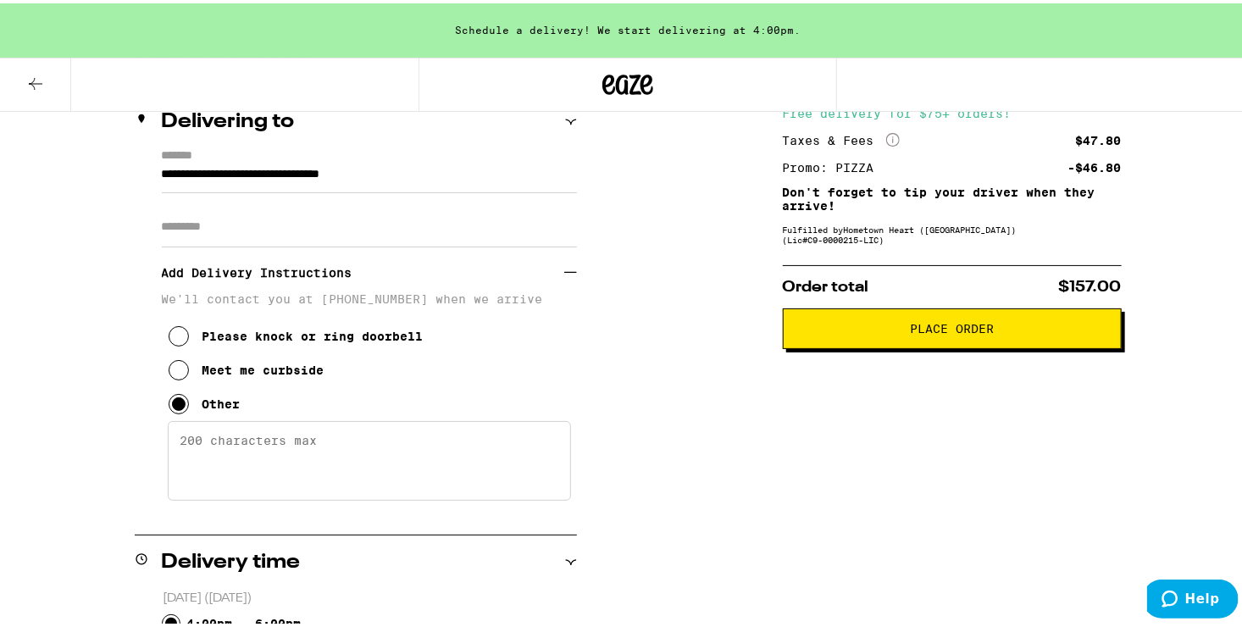
click at [241, 460] on textarea "Enter any other delivery instructions you want driver to know" at bounding box center [369, 458] width 403 height 80
click at [395, 439] on textarea "Please be discrete and" at bounding box center [369, 458] width 403 height 80
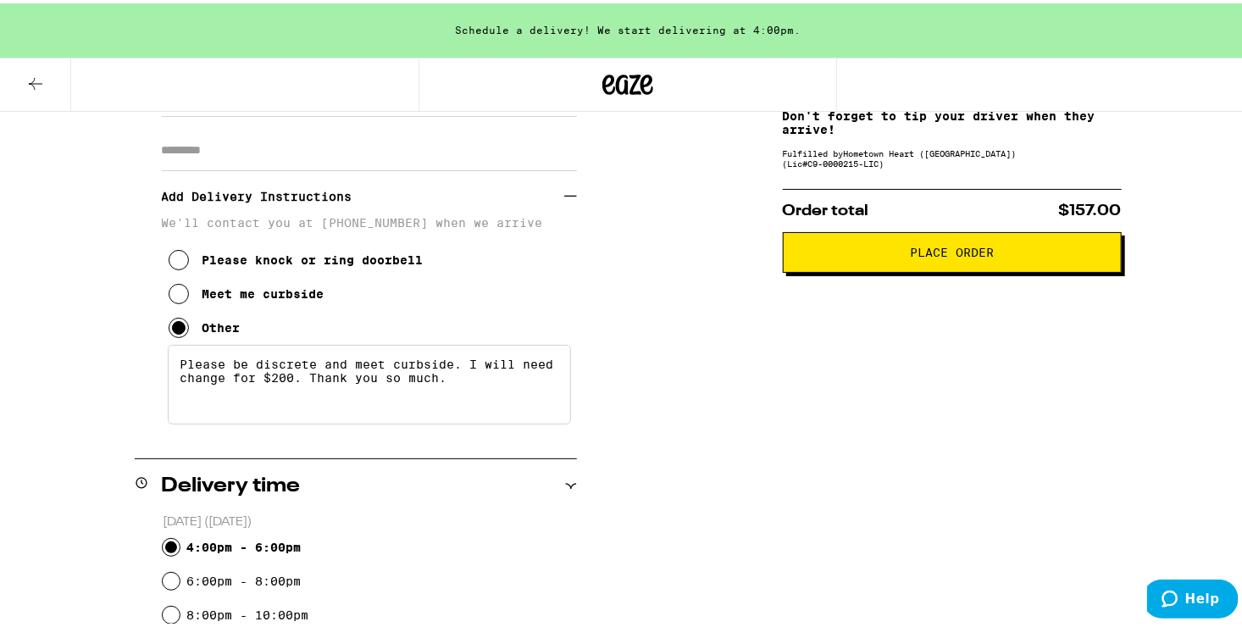
scroll to position [291, 0]
click at [282, 379] on textarea "Please be discrete and meet curbside. I will need change for $200. Thank you so…" at bounding box center [369, 381] width 403 height 80
drag, startPoint x: 384, startPoint y: 379, endPoint x: 252, endPoint y: 390, distance: 131.8
click at [252, 390] on textarea "Please be discrete and meet curbside. I will need change. I have cash for $200.…" at bounding box center [369, 381] width 403 height 80
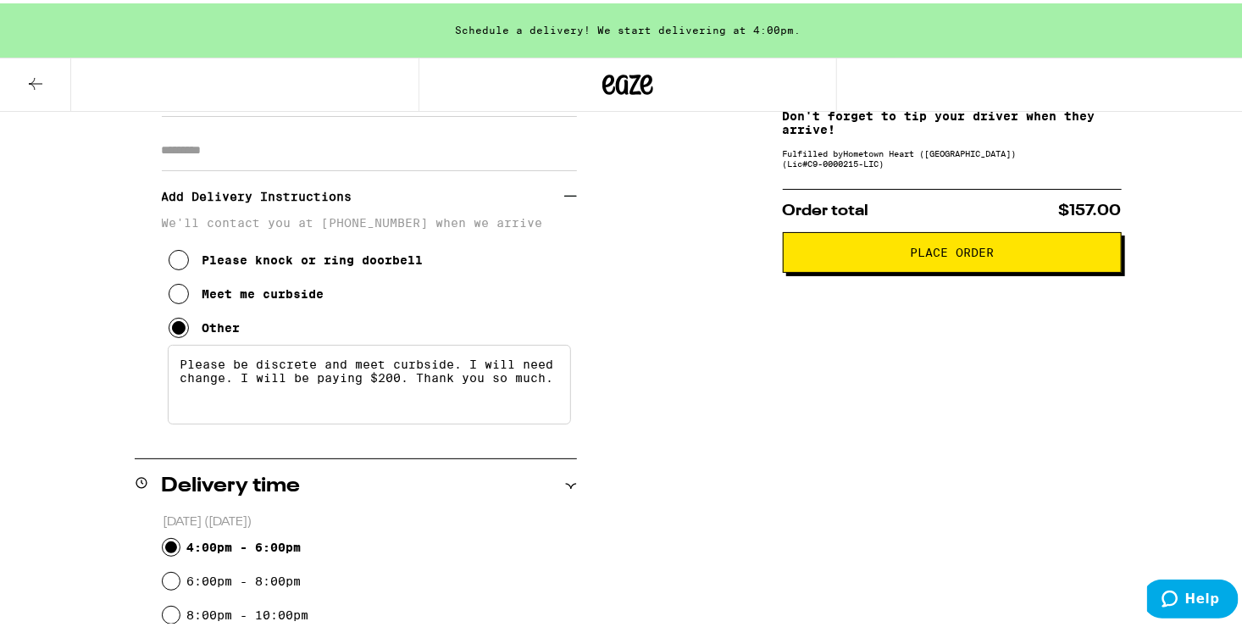
click at [363, 379] on textarea "Please be discrete and meet curbside. I will need change. I will be paying $200…" at bounding box center [369, 381] width 403 height 80
click at [363, 416] on textarea "Please be discrete and meet curbside. I will need change. I will be paying with…" at bounding box center [369, 381] width 403 height 80
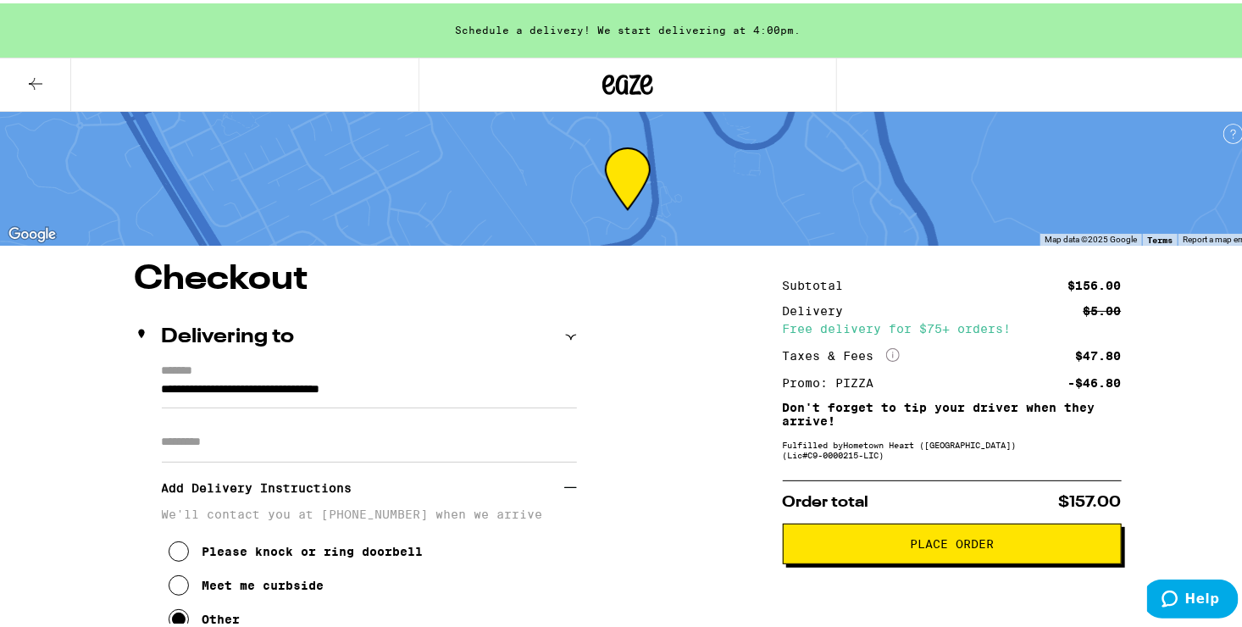
scroll to position [286, 0]
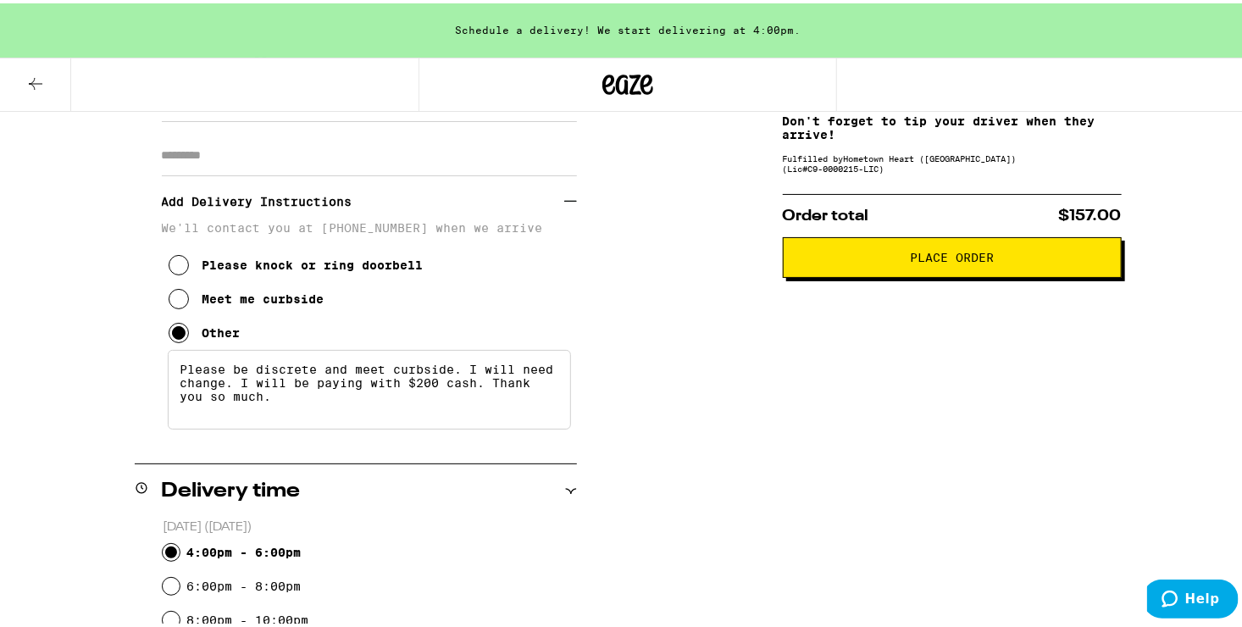
click at [414, 373] on textarea "Please be discrete and meet curbside. I will need change. I will be paying with…" at bounding box center [369, 386] width 403 height 80
click at [340, 404] on textarea "Please be discrete and meet CURBSIDE. I will need change. I will be paying with…" at bounding box center [369, 386] width 403 height 80
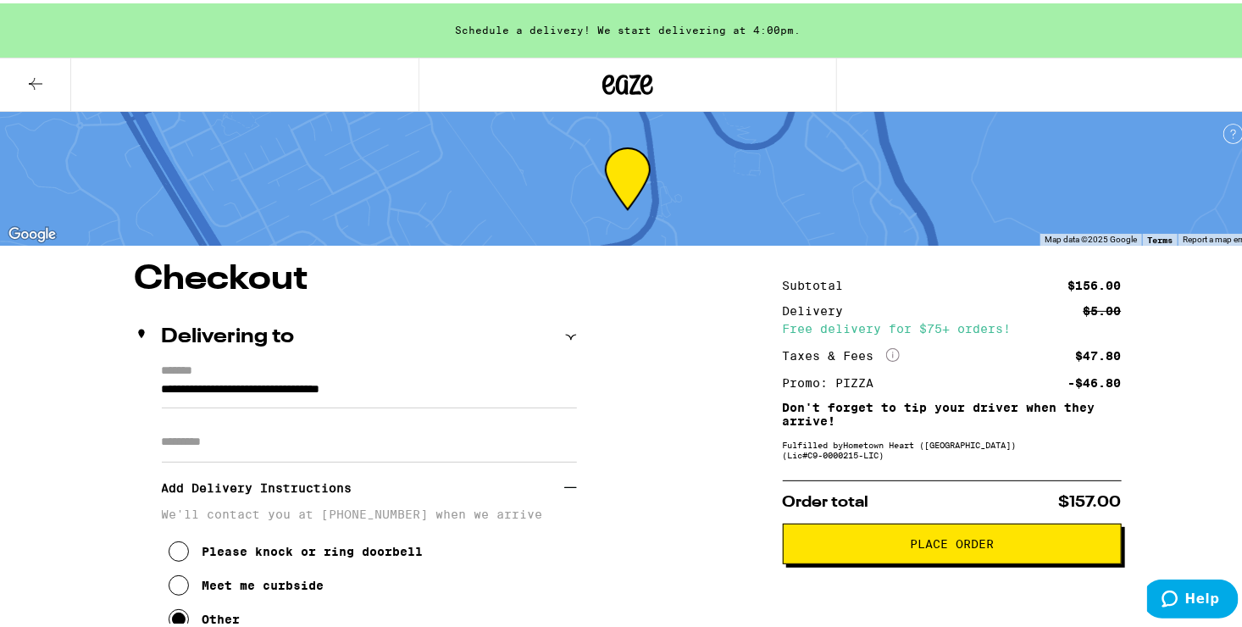
scroll to position [25, 0]
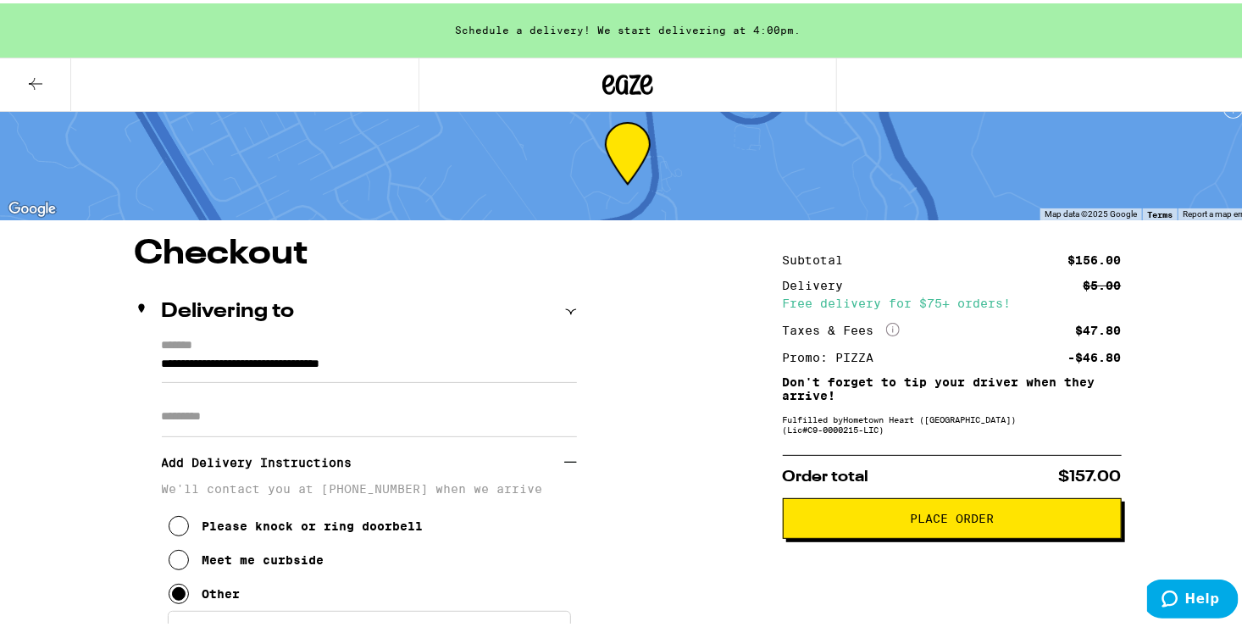
type textarea "Please be discrete and meet CURBSIDE. I will need change. I will be paying with…"
click at [976, 508] on button "Place Order" at bounding box center [952, 515] width 339 height 41
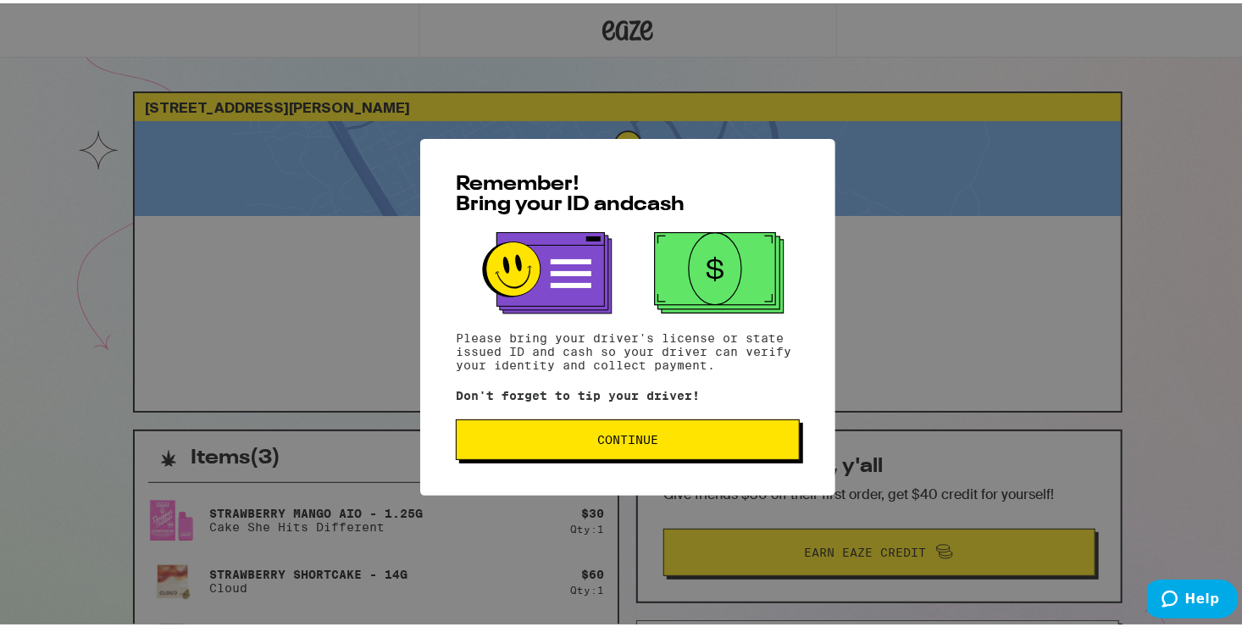
click at [597, 430] on span "Continue" at bounding box center [627, 436] width 61 height 12
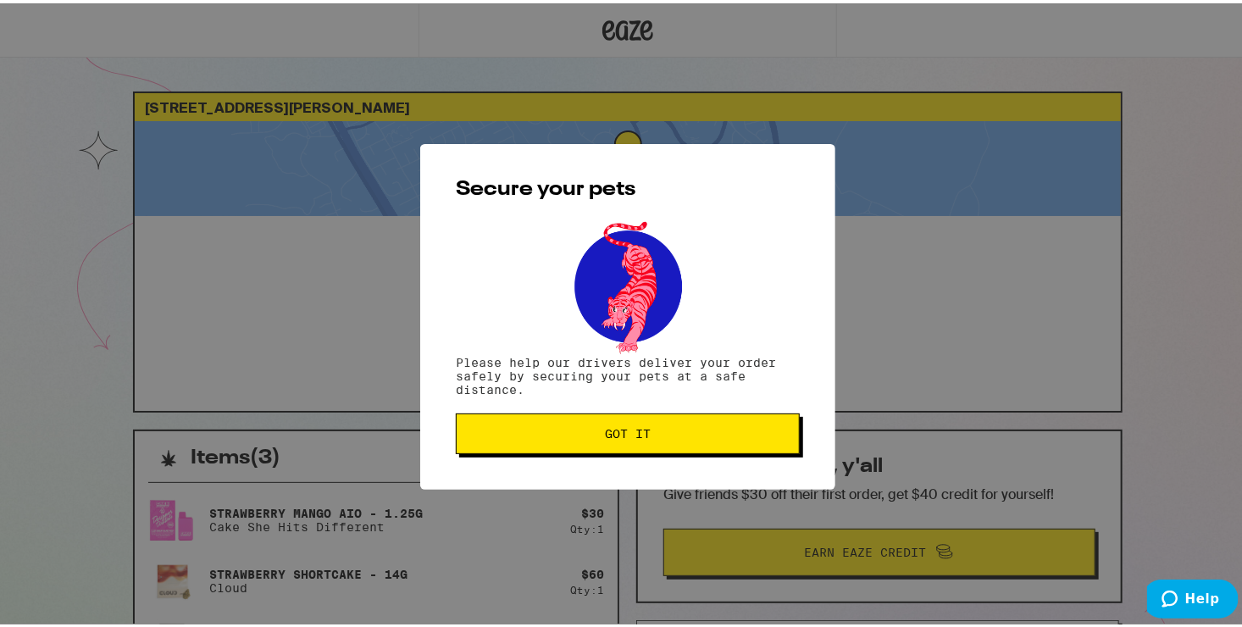
click at [597, 430] on span "Got it" at bounding box center [627, 430] width 315 height 12
